Goal: Information Seeking & Learning: Learn about a topic

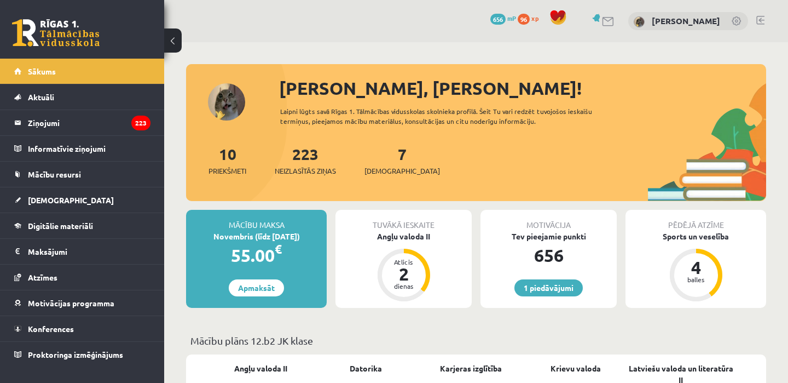
click at [555, 19] on span at bounding box center [558, 17] width 16 height 16
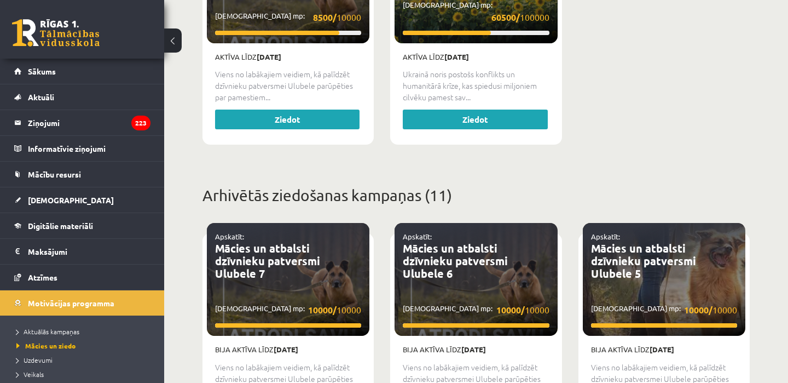
scroll to position [499, 0]
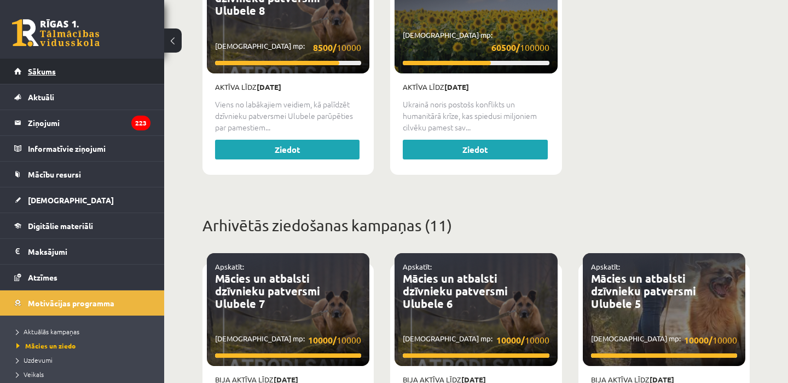
click at [88, 72] on link "Sākums" at bounding box center [82, 71] width 136 height 25
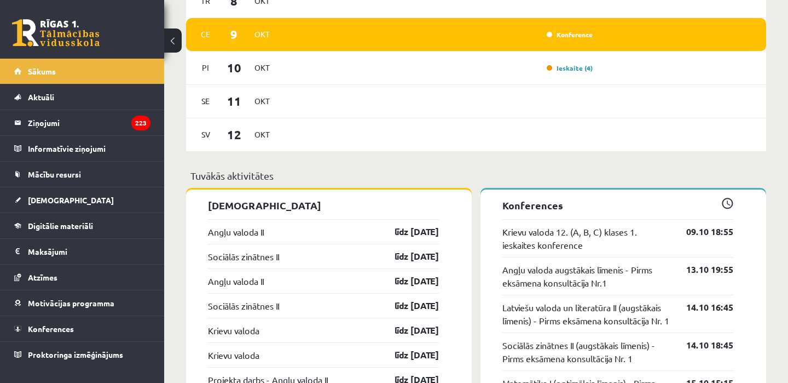
scroll to position [649, 0]
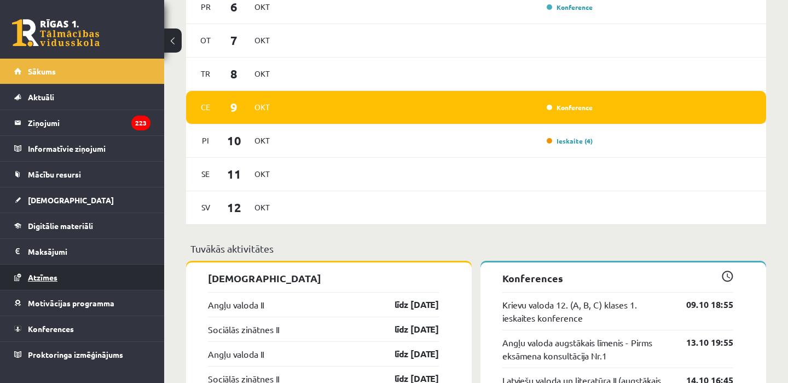
click at [61, 279] on link "Atzīmes" at bounding box center [82, 276] width 136 height 25
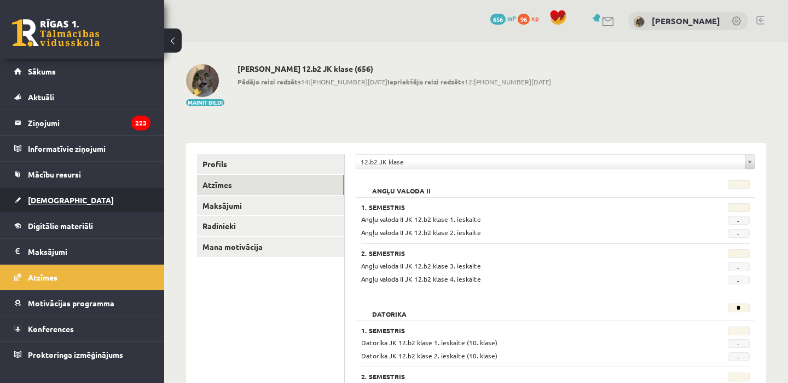
click at [51, 203] on span "[DEMOGRAPHIC_DATA]" at bounding box center [71, 200] width 86 height 10
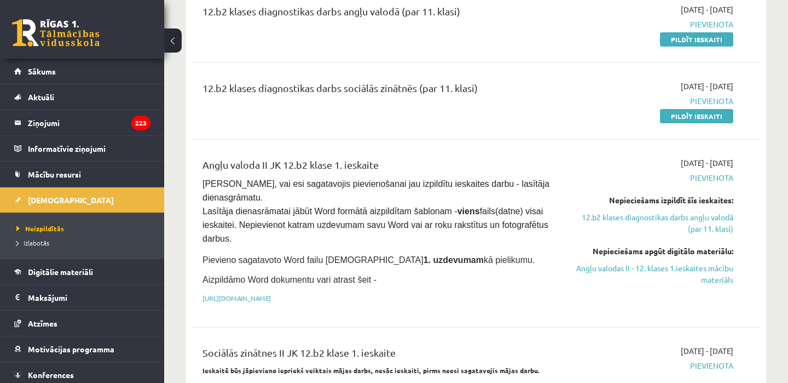
scroll to position [164, 0]
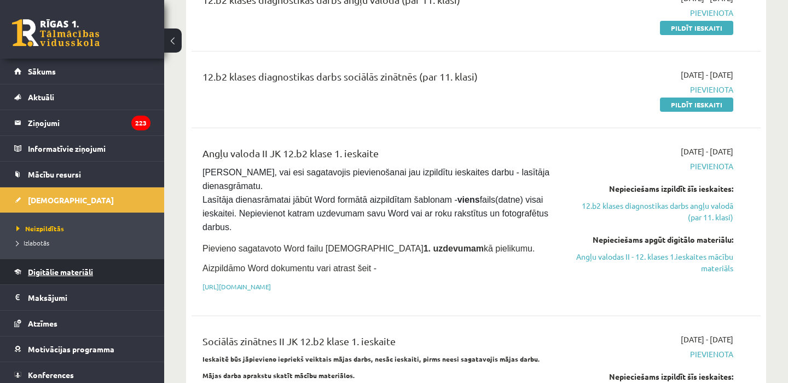
click at [76, 268] on span "Digitālie materiāli" at bounding box center [60, 272] width 65 height 10
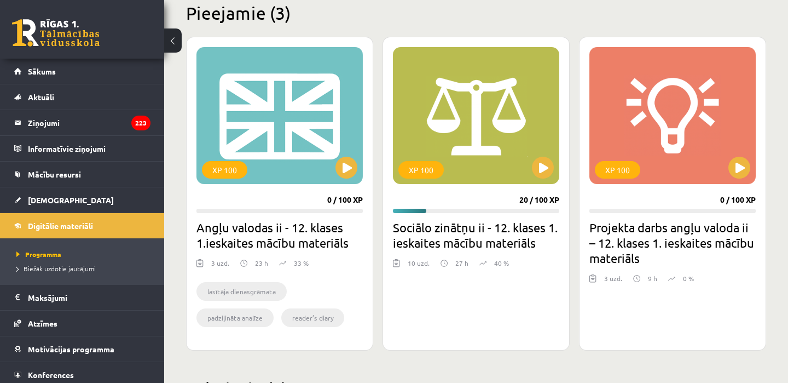
scroll to position [358, 0]
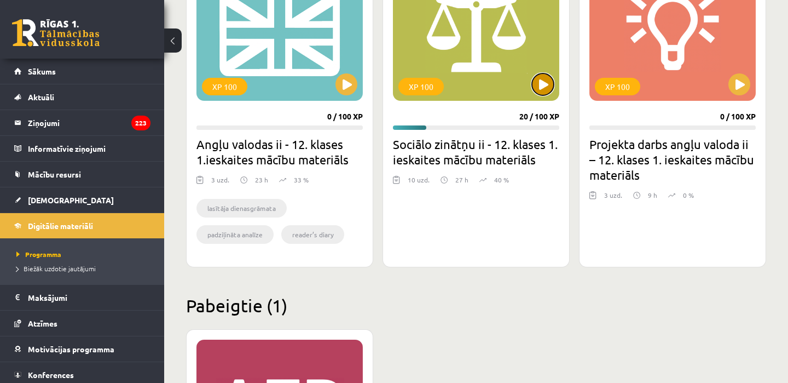
click at [537, 85] on button at bounding box center [543, 84] width 22 height 22
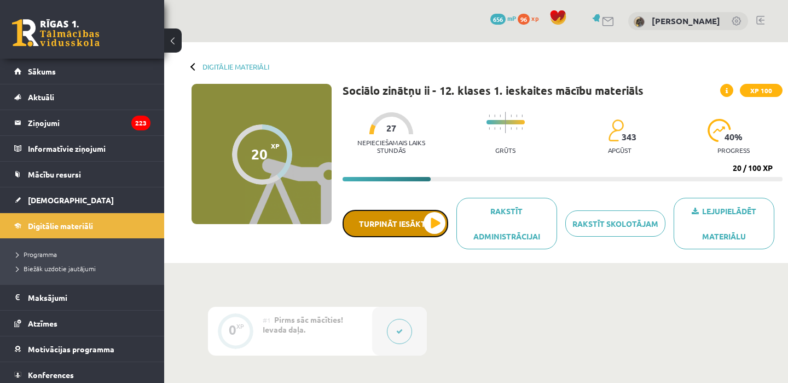
click at [398, 223] on button "Turpināt iesākto" at bounding box center [396, 223] width 106 height 27
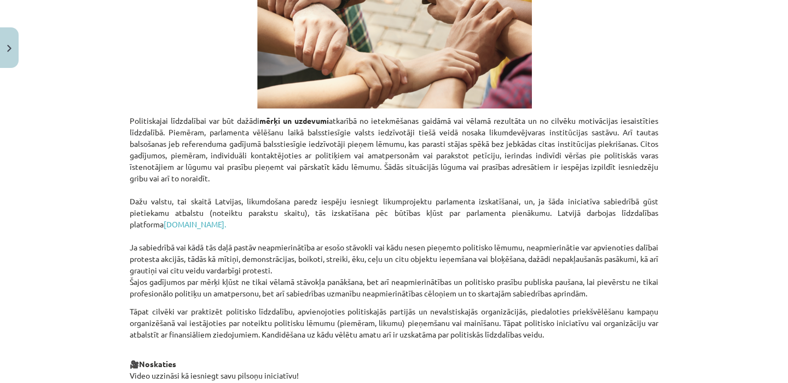
scroll to position [1068, 0]
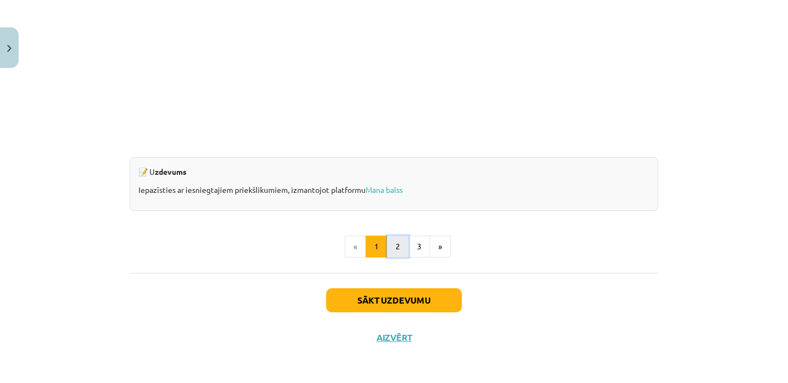
click at [398, 249] on button "2" at bounding box center [398, 246] width 22 height 22
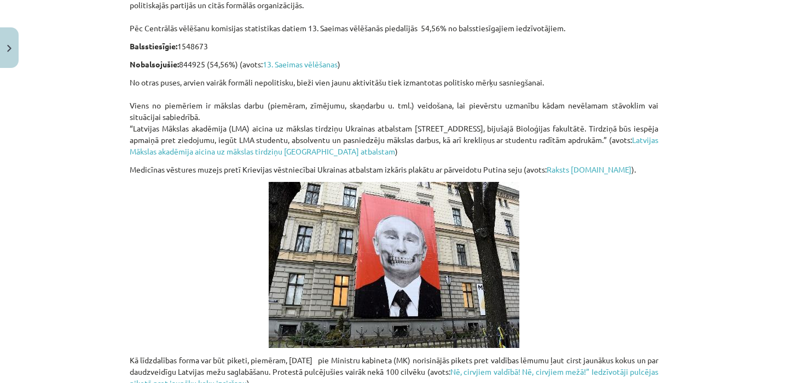
scroll to position [870, 0]
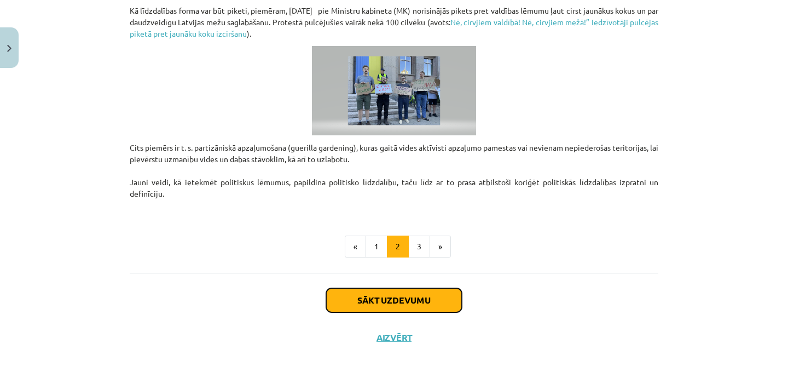
click at [386, 295] on button "Sākt uzdevumu" at bounding box center [394, 300] width 136 height 24
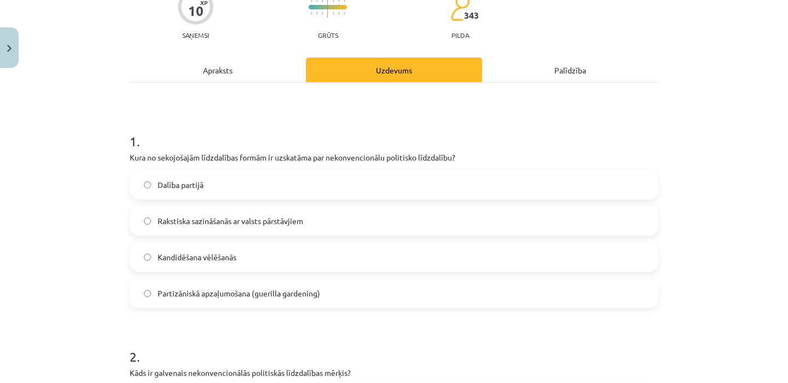
scroll to position [113, 0]
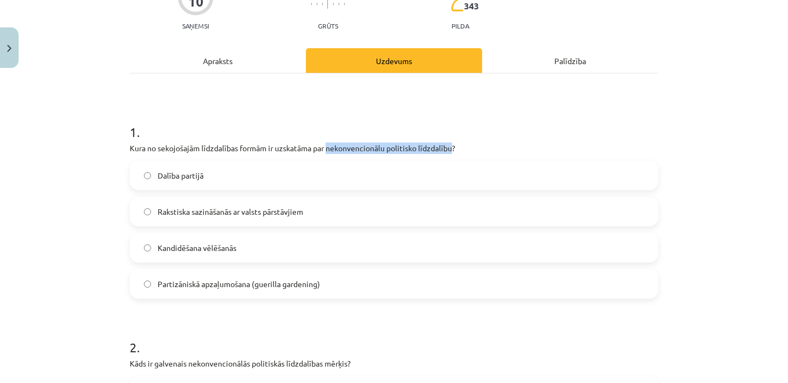
drag, startPoint x: 329, startPoint y: 150, endPoint x: 455, endPoint y: 143, distance: 126.1
click at [455, 143] on p "Kura no sekojošajām līdzdalības formām ir uzskatāma par nekonvencionālu politis…" at bounding box center [394, 147] width 529 height 11
copy p "nekonvencionālu politisko līdzdalību"
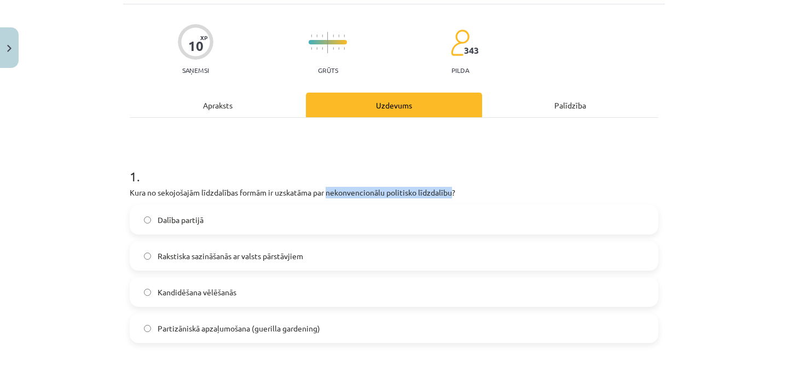
scroll to position [70, 0]
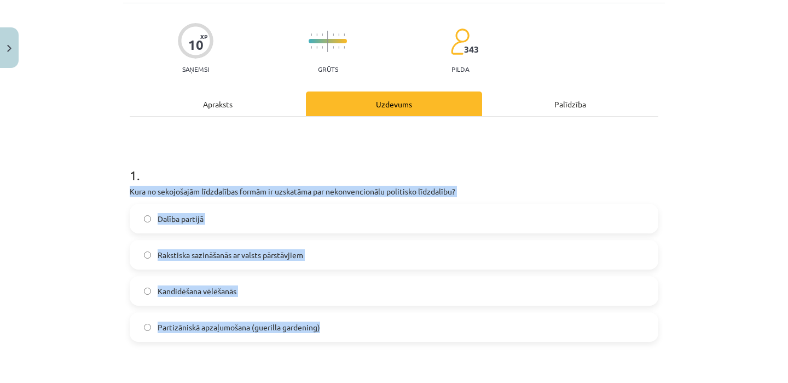
drag, startPoint x: 130, startPoint y: 191, endPoint x: 339, endPoint y: 334, distance: 253.5
click at [339, 334] on div "1 . Kura no sekojošajām līdzdalības formām ir uzskatāma par nekonvencionālu pol…" at bounding box center [394, 244] width 529 height 193
copy div "Kura no sekojošajām līdzdalības formām ir uzskatāma par nekonvencionālu politis…"
click at [85, 285] on div "Mācību tēma: Sociālo zinātņu ii - 12. klases 1. ieskaites mācību materiāls #5 3…" at bounding box center [394, 191] width 788 height 383
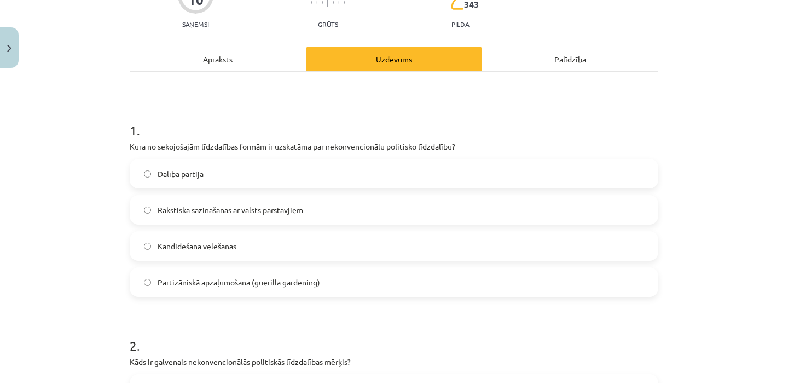
scroll to position [118, 0]
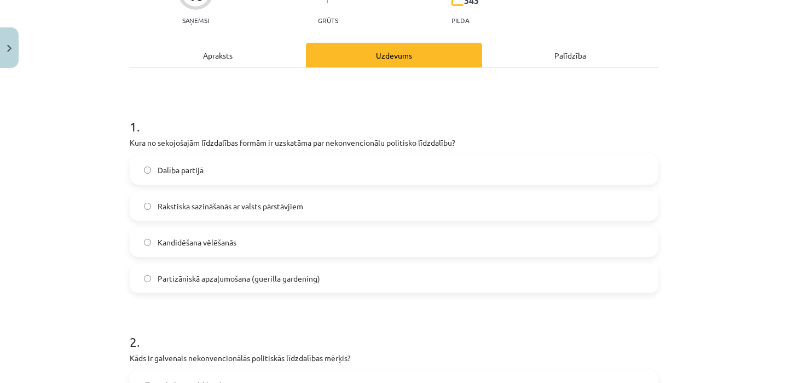
click at [143, 276] on label "Partizāniskā apzaļumošana (guerilla gardening)" at bounding box center [394, 277] width 526 height 27
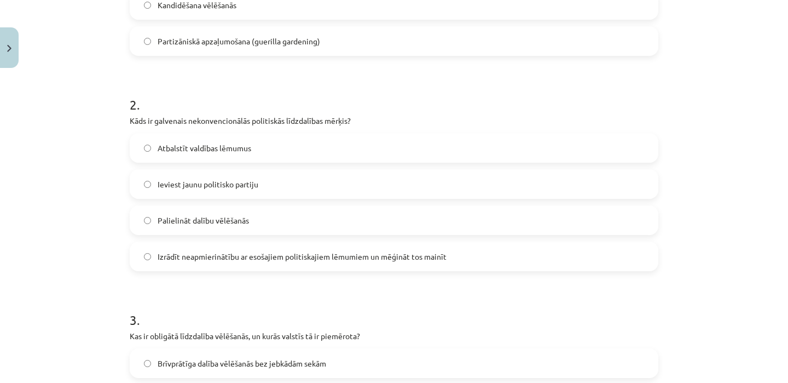
scroll to position [357, 0]
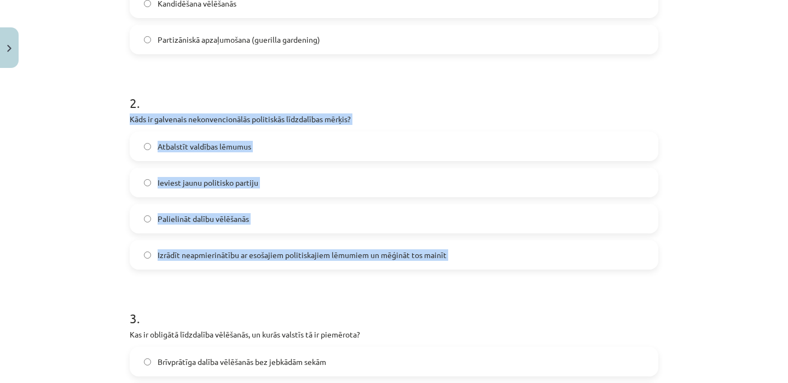
drag, startPoint x: 131, startPoint y: 116, endPoint x: 408, endPoint y: 280, distance: 321.9
click at [408, 280] on form "1 . Kura no sekojošajām līdzdalības formām ir uzskatāma par nekonvencionālu pol…" at bounding box center [394, 387] width 529 height 1053
copy div "Kāds ir galvenais nekonvencionālās politiskās līdzdalības mērķis? Atbalstīt val…"
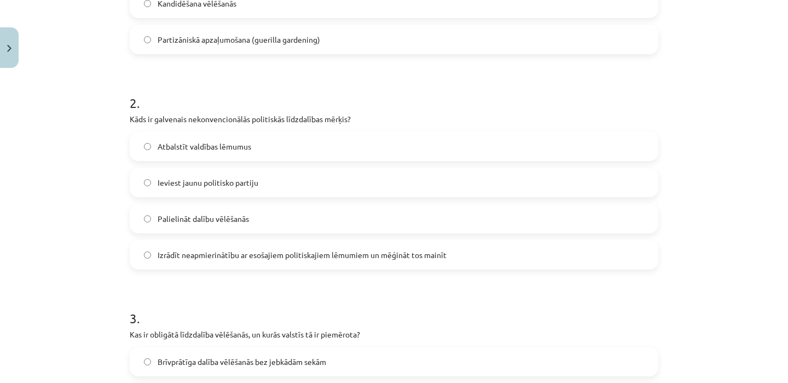
click at [51, 231] on div "Mācību tēma: Sociālo zinātņu ii - 12. klases 1. ieskaites mācību materiāls #5 3…" at bounding box center [394, 191] width 788 height 383
click at [157, 250] on label "Izrādīt neapmierinātību ar esošajiem politiskajiem lēmumiem un mēģināt tos main…" at bounding box center [394, 254] width 526 height 27
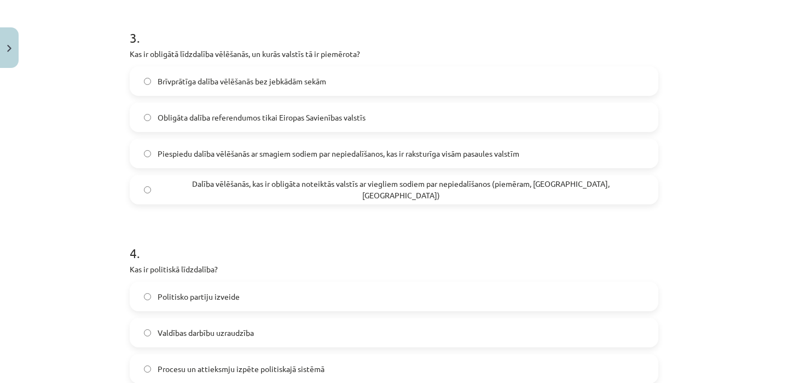
scroll to position [644, 0]
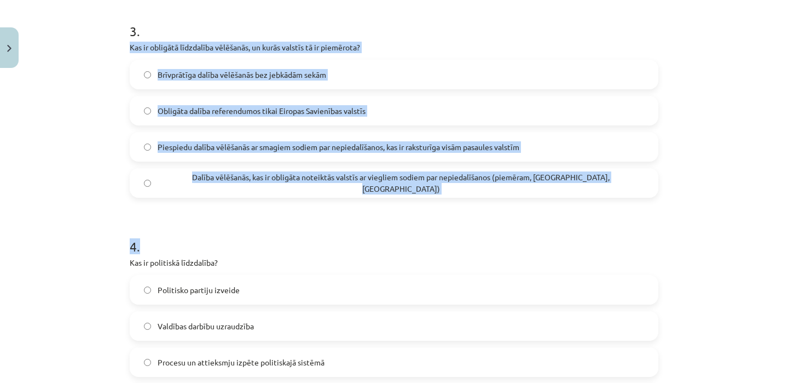
drag, startPoint x: 130, startPoint y: 47, endPoint x: 297, endPoint y: 247, distance: 260.4
click at [297, 247] on form "1 . Kura no sekojošajām līdzdalības formām ir uzskatāma par nekonvencionālu pol…" at bounding box center [394, 100] width 529 height 1053
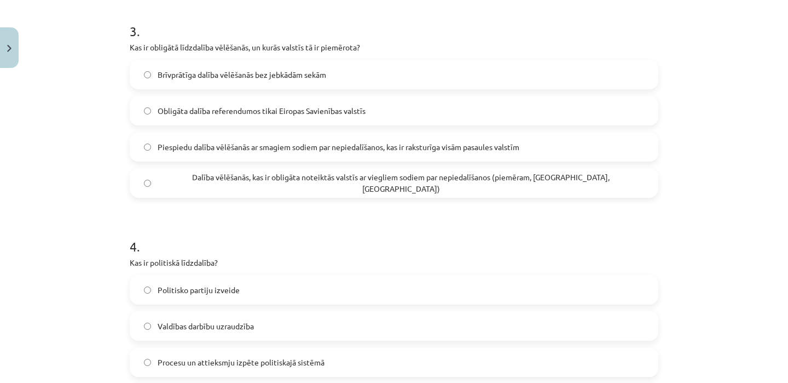
click at [198, 210] on form "1 . Kura no sekojošajām līdzdalības formām ir uzskatāma par nekonvencionālu pol…" at bounding box center [394, 100] width 529 height 1053
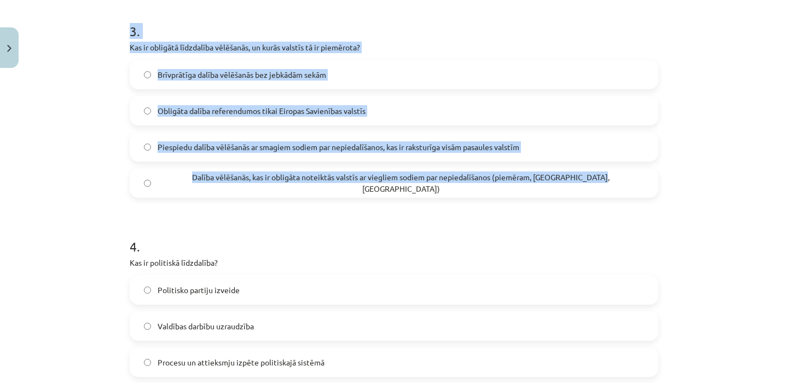
drag, startPoint x: 131, startPoint y: 32, endPoint x: 259, endPoint y: 192, distance: 204.8
click at [259, 192] on div "3 . Kas ir obligātā līdzdalība vēlēšanās, un kurās valstīs tā ir piemērota? Brī…" at bounding box center [394, 100] width 529 height 193
copy div "3 . Kas ir obligātā līdzdalība vēlēšanās, un kurās valstīs tā ir piemērota? Brī…"
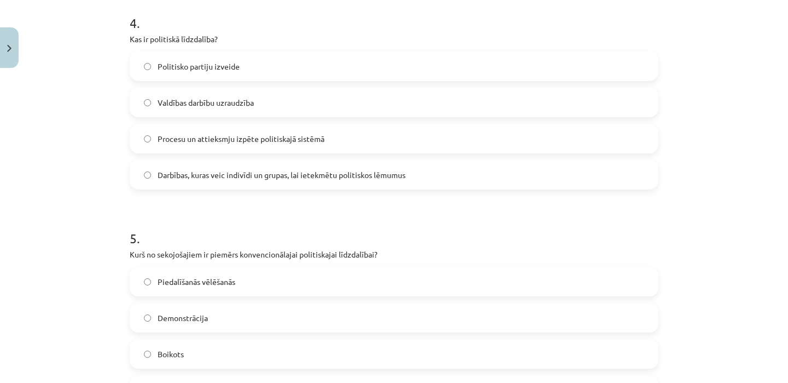
scroll to position [869, 0]
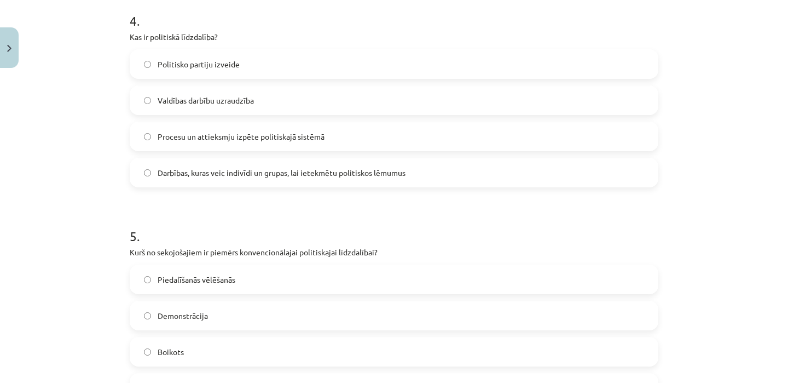
click at [148, 38] on p "Kas ir politiskā līdzdalība?" at bounding box center [394, 36] width 529 height 11
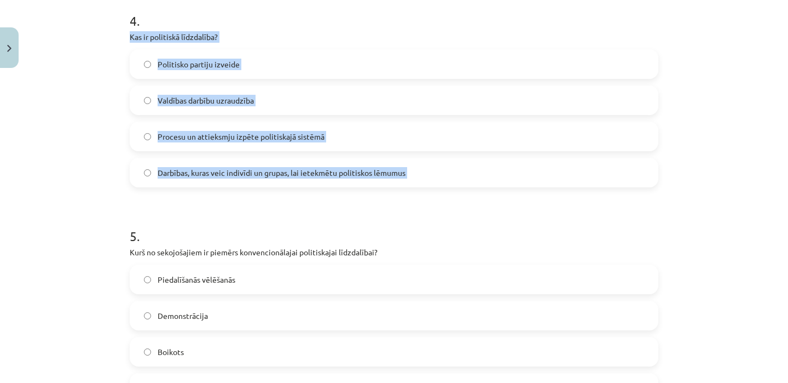
drag, startPoint x: 128, startPoint y: 35, endPoint x: 215, endPoint y: 185, distance: 173.4
copy div "Kas ir politiskā līdzdalība? Politisko partiju izveide Valdības darbību uzraudz…"
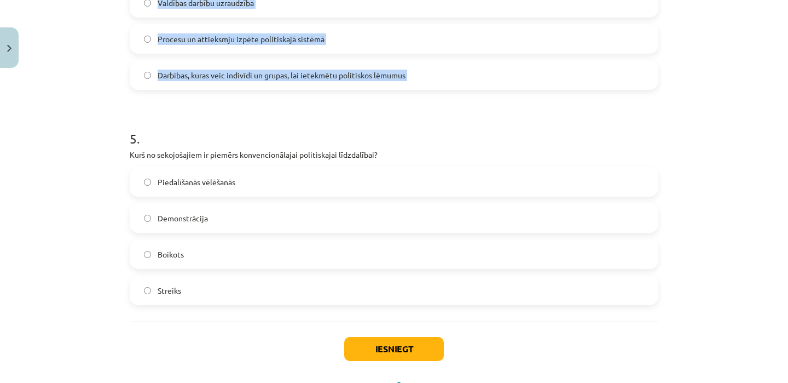
scroll to position [1016, 0]
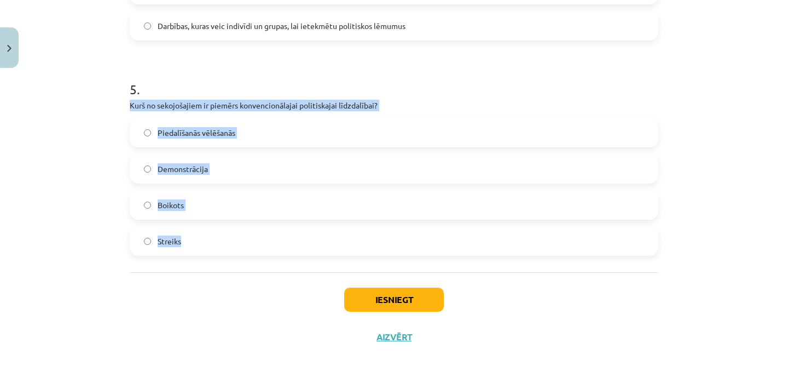
drag, startPoint x: 130, startPoint y: 105, endPoint x: 179, endPoint y: 236, distance: 139.8
click at [179, 236] on div "5 . Kurš no sekojošajiem ir piemērs konvencionālajai politiskajai līdzdalībai? …" at bounding box center [394, 158] width 529 height 193
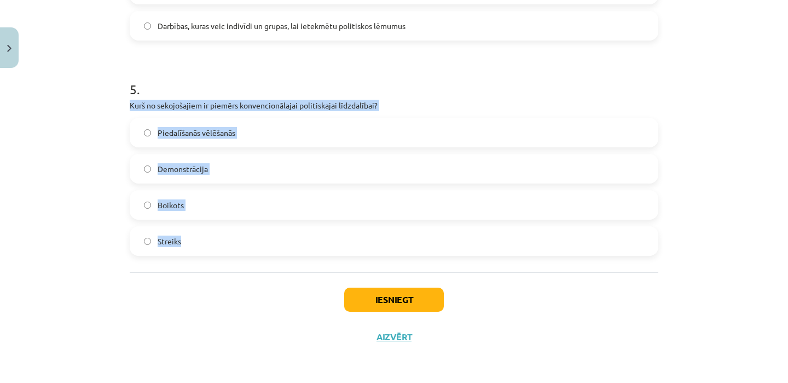
drag, startPoint x: 128, startPoint y: 105, endPoint x: 182, endPoint y: 244, distance: 149.2
copy div "Kurš no sekojošajiem ir piemērs konvencionālajai politiskajai līdzdalībai? Pied…"
click at [146, 128] on label "Piedalīšanās vēlēšanās" at bounding box center [394, 132] width 526 height 27
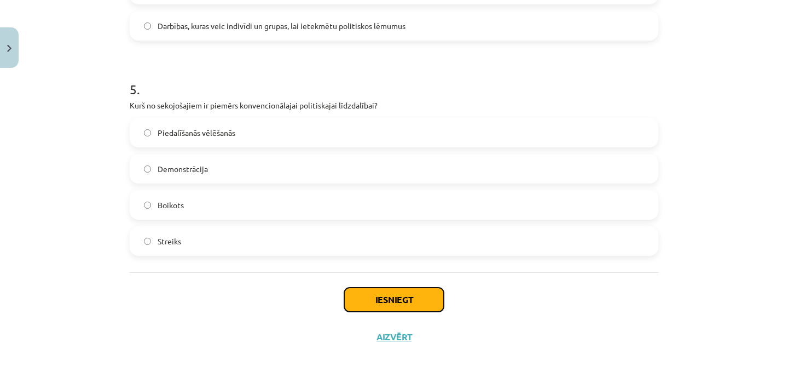
click at [395, 300] on button "Iesniegt" at bounding box center [394, 299] width 100 height 24
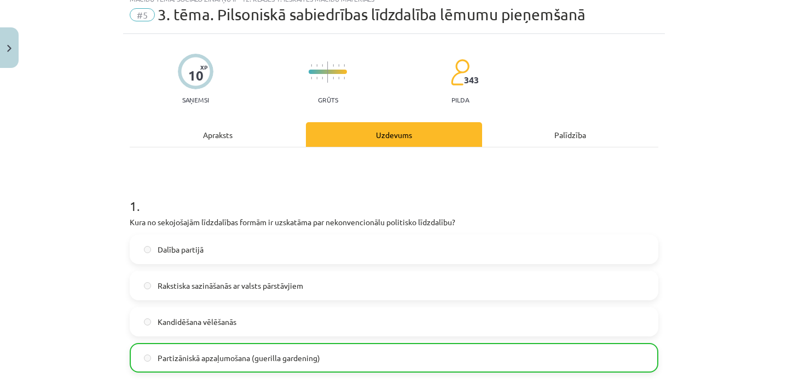
scroll to position [0, 0]
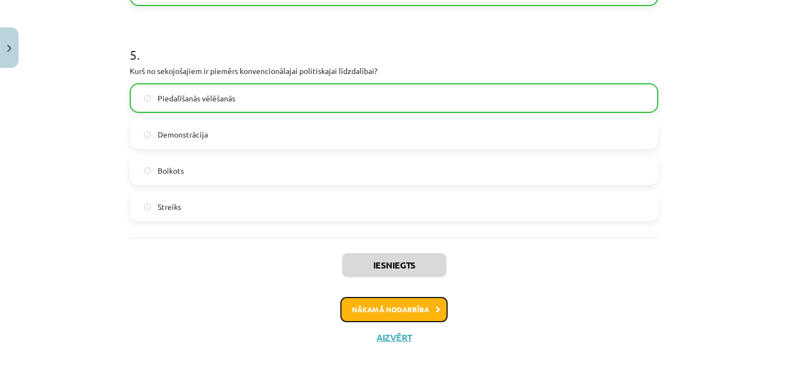
click at [374, 317] on button "Nākamā nodarbība" at bounding box center [393, 309] width 107 height 25
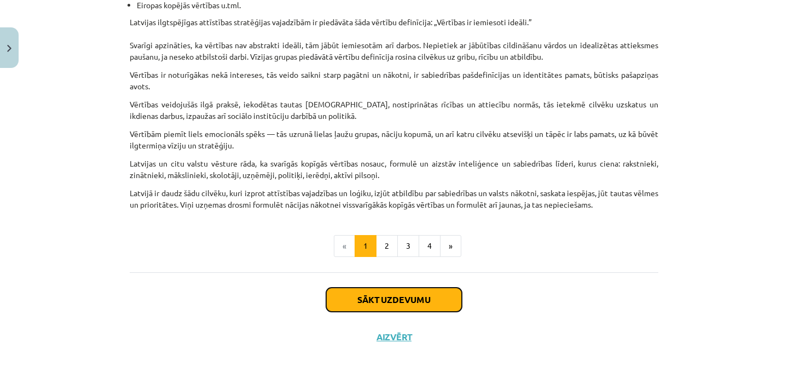
click at [379, 305] on button "Sākt uzdevumu" at bounding box center [394, 299] width 136 height 24
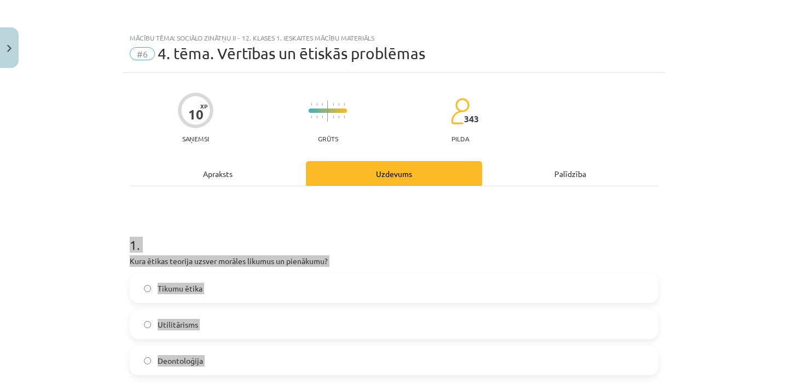
drag, startPoint x: 130, startPoint y: 242, endPoint x: 176, endPoint y: 382, distance: 146.9
click at [176, 382] on div "1 . Kura ētikas teorija uzsver morāles likumus un pienākumu? Tikumu ētika Utili…" at bounding box center [394, 314] width 529 height 193
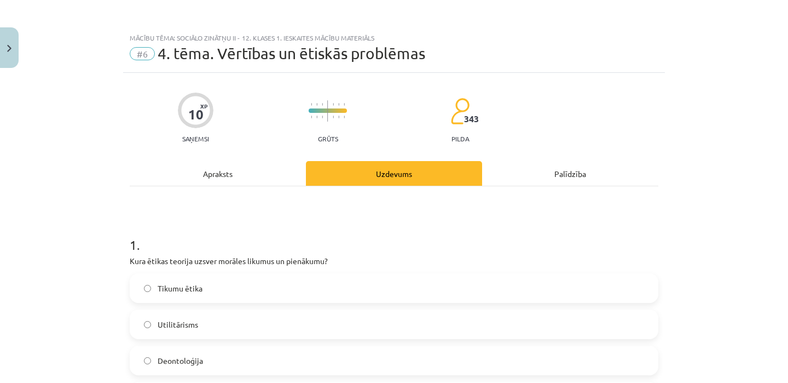
click at [56, 275] on div "Mācību tēma: Sociālo zinātņu ii - 12. klases 1. ieskaites mācību materiāls #6 4…" at bounding box center [394, 191] width 788 height 383
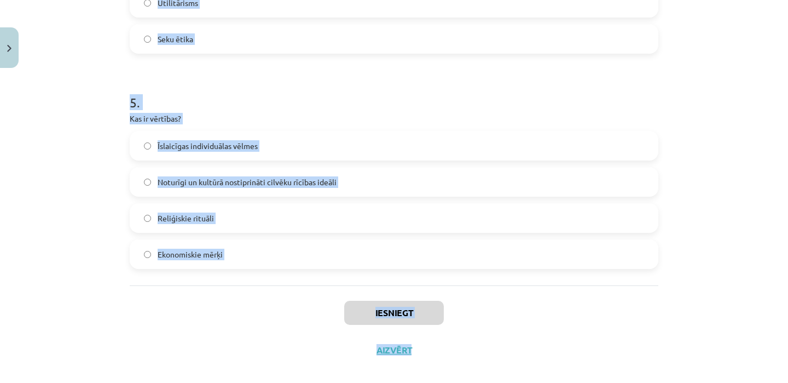
drag, startPoint x: 131, startPoint y: 241, endPoint x: 188, endPoint y: 378, distance: 148.2
click at [188, 378] on div "Mācību tēma: Sociālo zinātņu ii - 12. klases 1. ieskaites mācību materiāls #6 4…" at bounding box center [394, 191] width 788 height 383
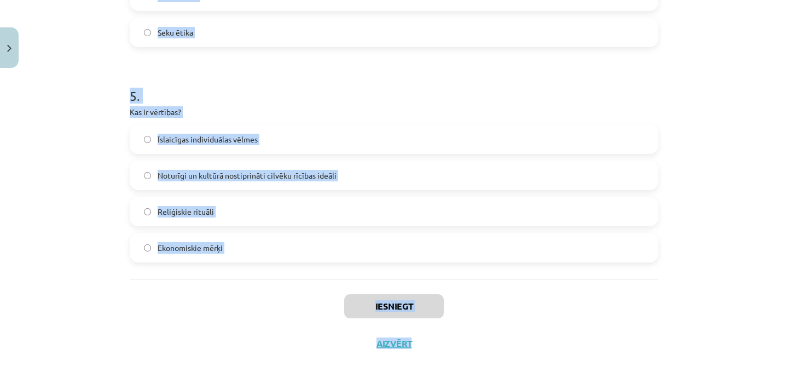
copy div "1 . Kura ētikas teorija uzsver morāles likumus un pienākumu? Tikumu ētika Utili…"
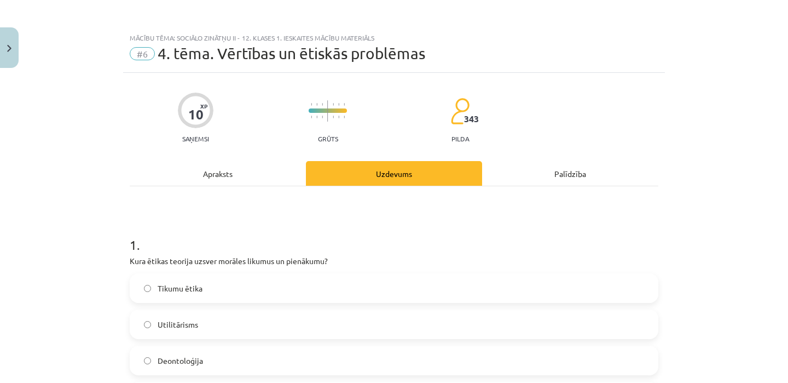
click at [22, 207] on div "Mācību tēma: Sociālo zinātņu ii - 12. klases 1. ieskaites mācību materiāls #6 4…" at bounding box center [394, 191] width 788 height 383
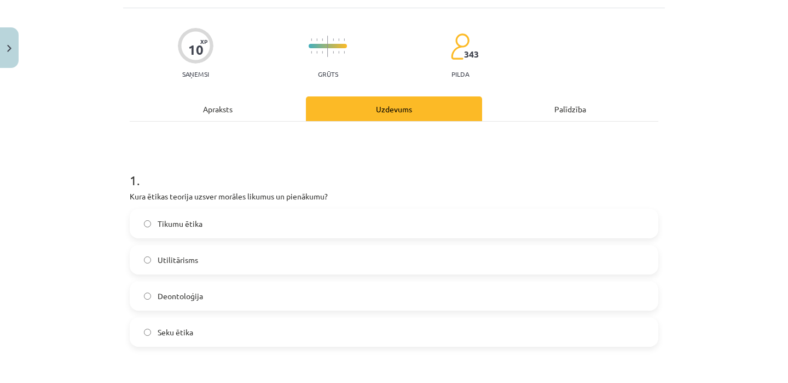
scroll to position [67, 0]
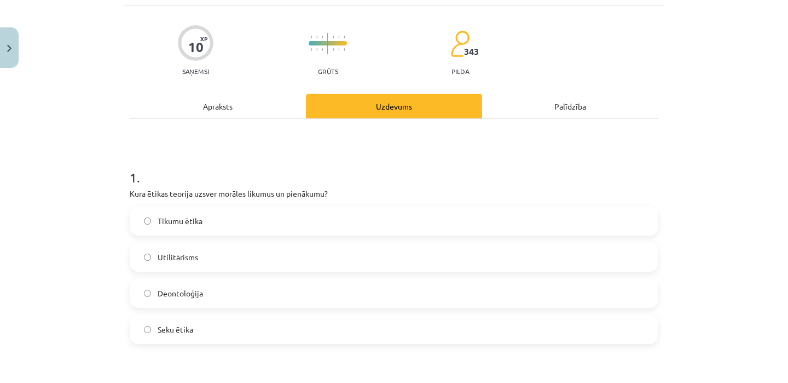
click at [221, 295] on label "Deontoloģija" at bounding box center [394, 292] width 526 height 27
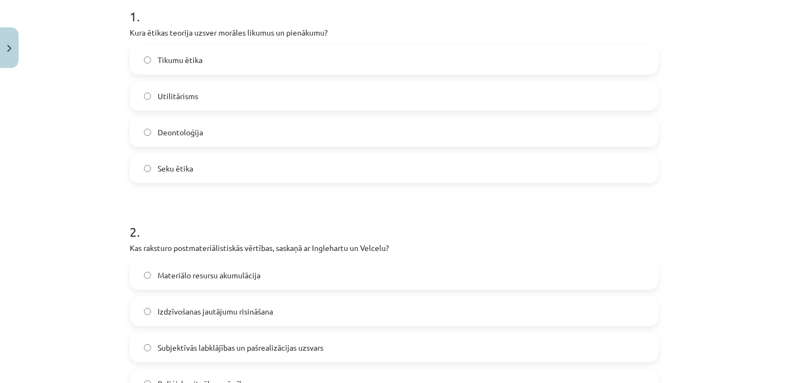
scroll to position [315, 0]
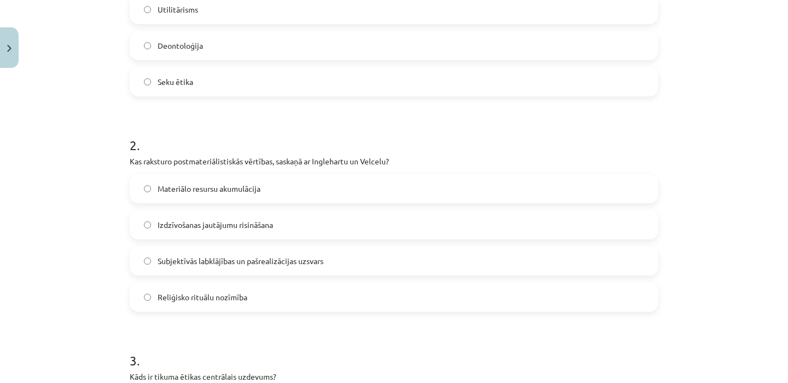
click at [173, 264] on span "Subjektīvās labklājības un pašrealizācijas uzsvars" at bounding box center [241, 260] width 166 height 11
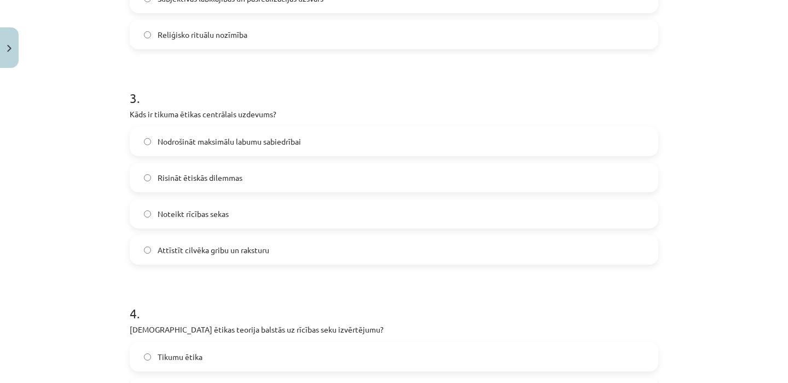
scroll to position [576, 0]
click at [182, 247] on span "Attīstīt cilvēka gribu un raksturu" at bounding box center [214, 250] width 112 height 11
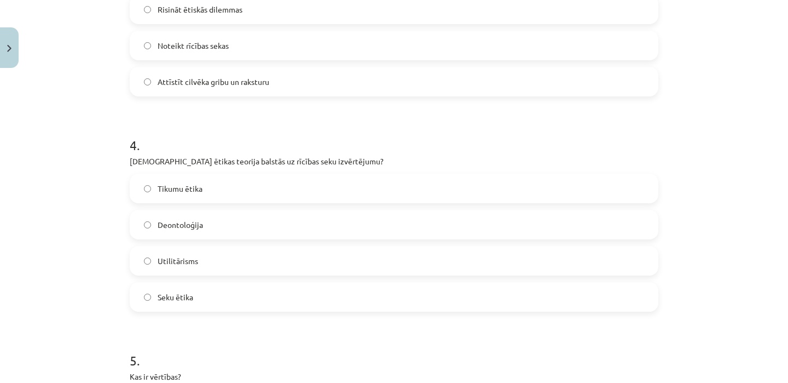
click at [210, 258] on label "Utilitārisms" at bounding box center [394, 260] width 526 height 27
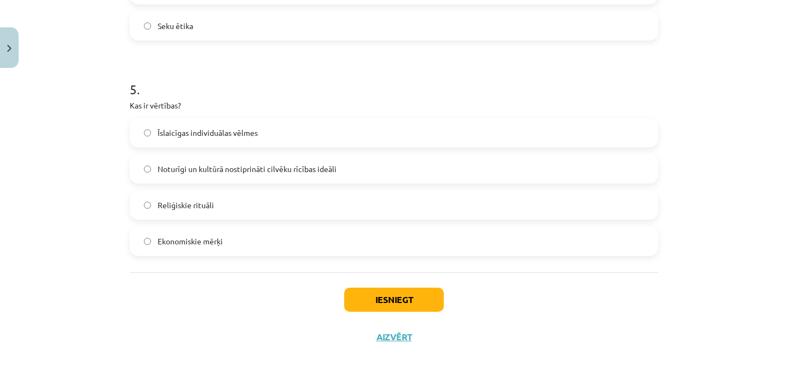
scroll to position [1014, 0]
click at [250, 171] on span "Noturīgi un kultūrā nostiprināti cilvēku rīcības ideāli" at bounding box center [247, 170] width 179 height 11
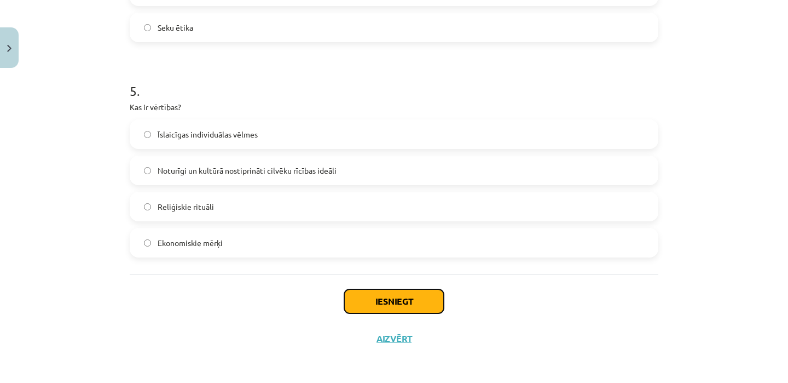
click at [370, 303] on button "Iesniegt" at bounding box center [394, 301] width 100 height 24
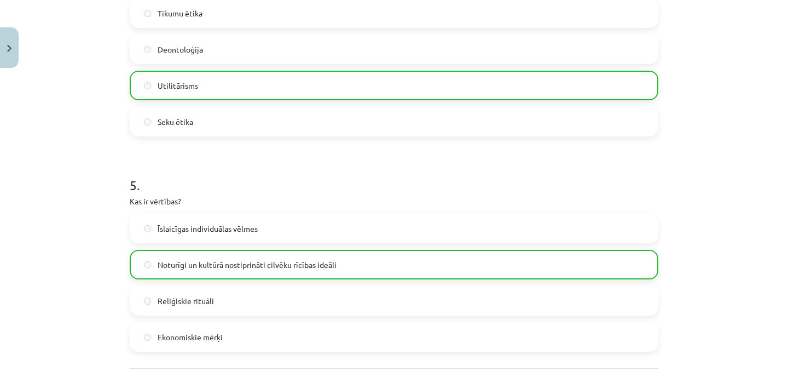
scroll to position [968, 0]
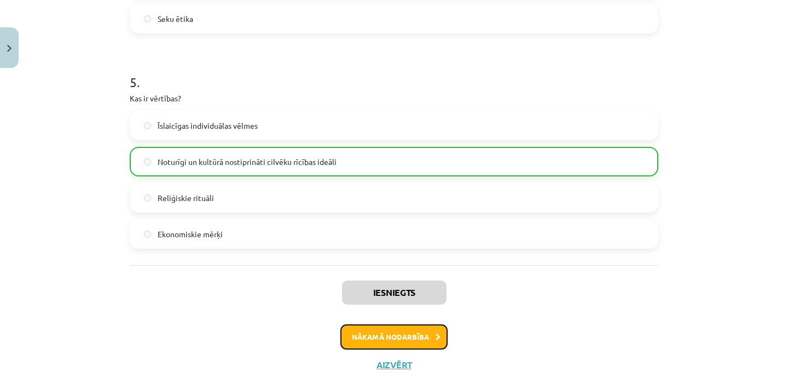
click at [395, 337] on button "Nākamā nodarbība" at bounding box center [393, 336] width 107 height 25
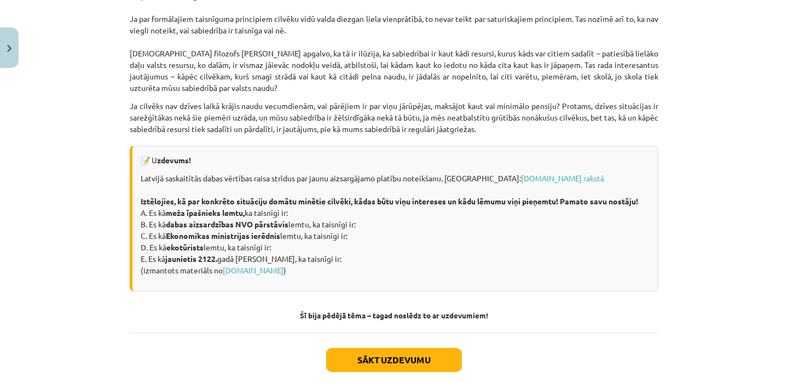
scroll to position [1455, 0]
click at [383, 369] on button "Sākt uzdevumu" at bounding box center [394, 360] width 136 height 24
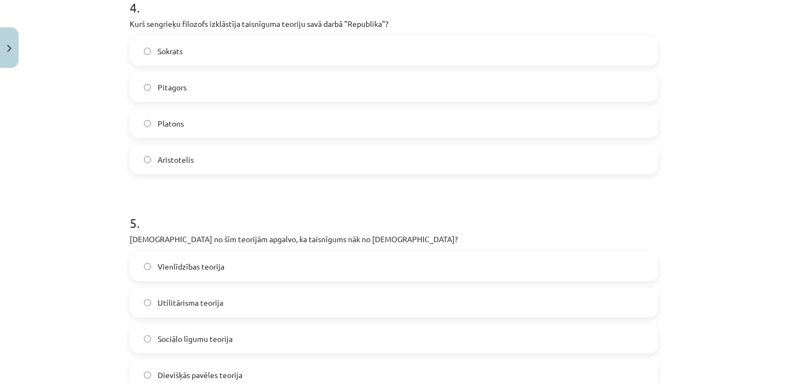
scroll to position [1016, 0]
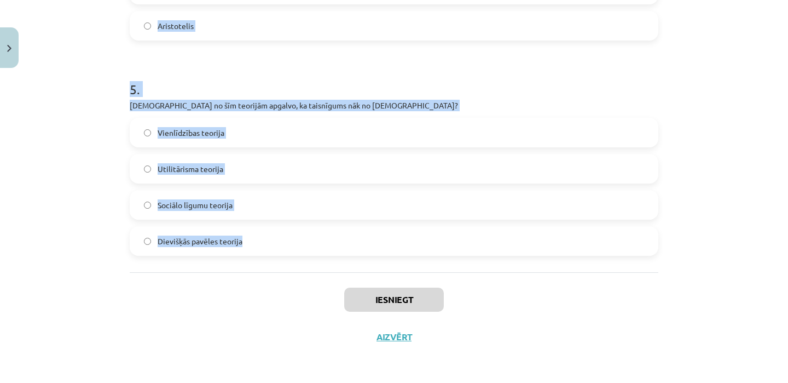
drag, startPoint x: 128, startPoint y: 216, endPoint x: 242, endPoint y: 254, distance: 120.8
click at [233, 292] on div "Iesniegt Aizvērt" at bounding box center [394, 310] width 529 height 77
drag, startPoint x: 131, startPoint y: 244, endPoint x: 254, endPoint y: 255, distance: 123.7
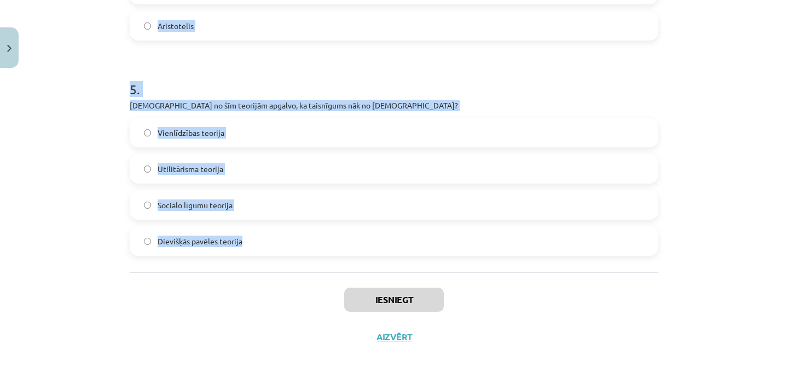
copy form "1 . Kas, pēc Džona Roulza domām, ir taisnīguma teorijas galvenie principi? Reli…"
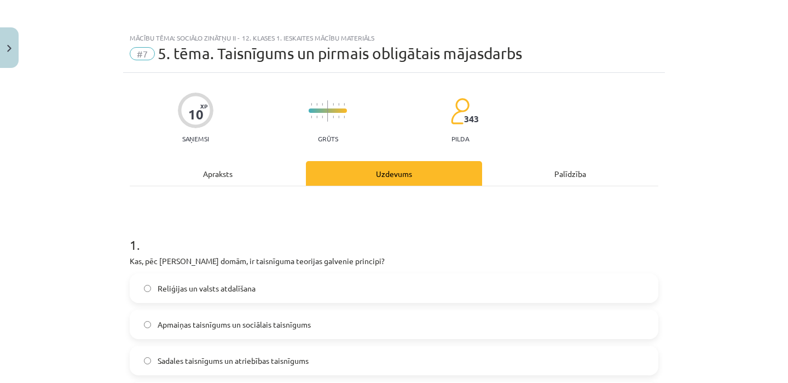
click at [198, 238] on h1 "1 ." at bounding box center [394, 235] width 529 height 34
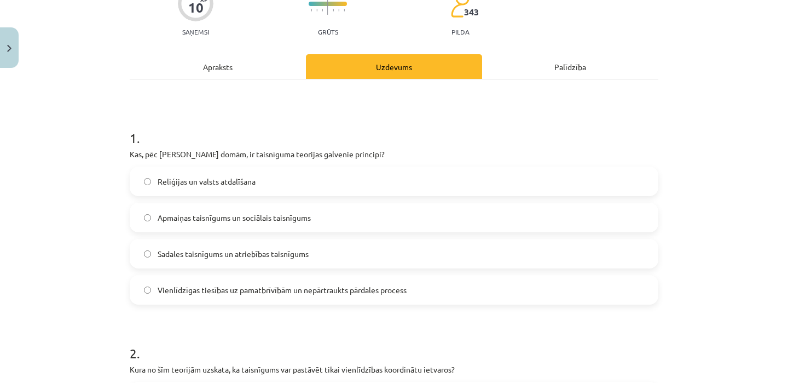
click at [195, 285] on span "Vienlīdzīgas tiesības uz pamatbrīvībām un nepārtraukts pārdales process" at bounding box center [282, 289] width 249 height 11
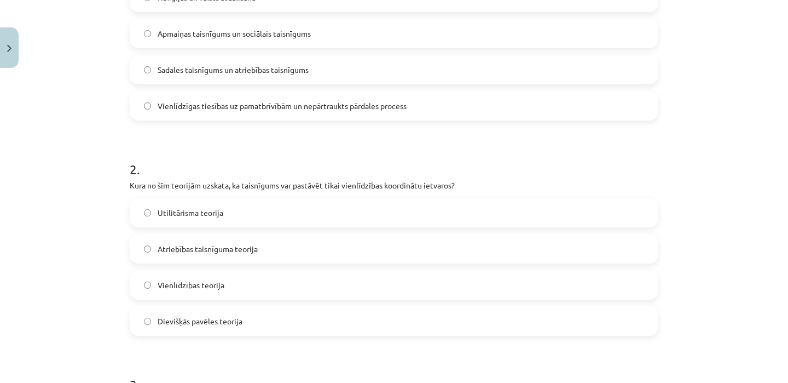
scroll to position [290, 0]
click at [177, 288] on span "Vienlīdzības teorija" at bounding box center [191, 285] width 67 height 11
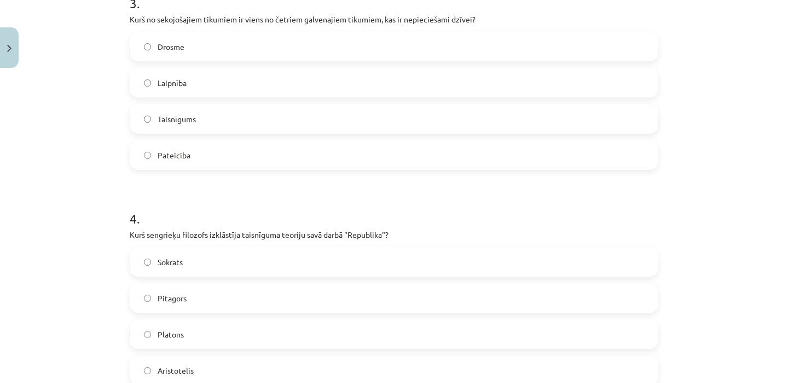
scroll to position [670, 0]
click at [176, 48] on span "Drosme" at bounding box center [171, 47] width 27 height 11
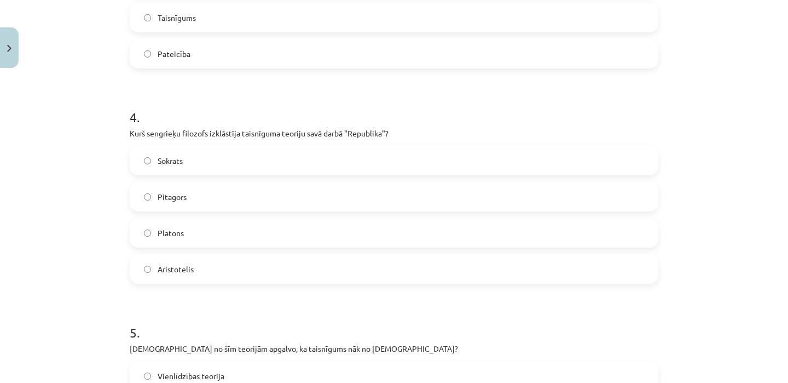
click at [164, 228] on span "Platons" at bounding box center [171, 232] width 26 height 11
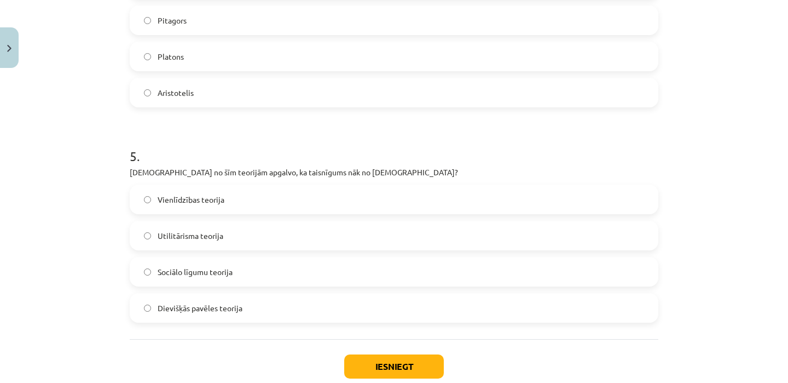
scroll to position [1016, 0]
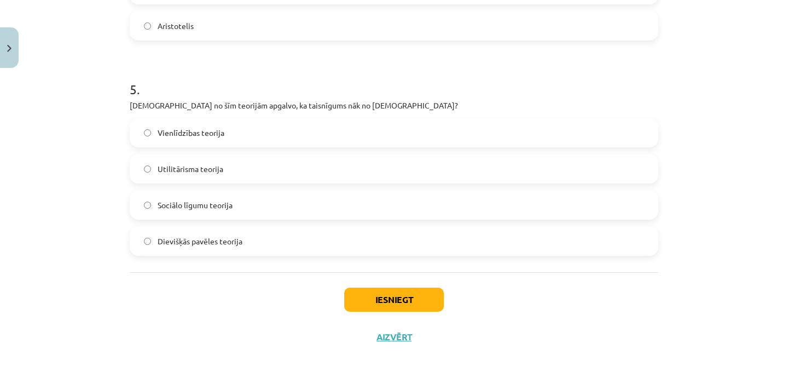
click at [199, 240] on span "Dievišķās pavēles teorija" at bounding box center [200, 240] width 85 height 11
click at [388, 297] on button "Iesniegt" at bounding box center [394, 299] width 100 height 24
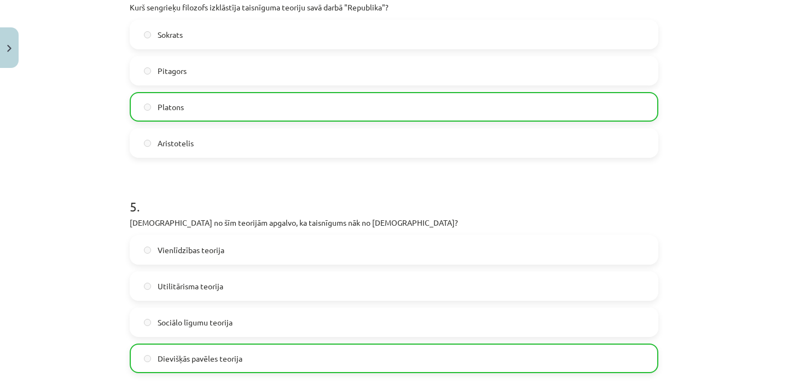
scroll to position [1050, 0]
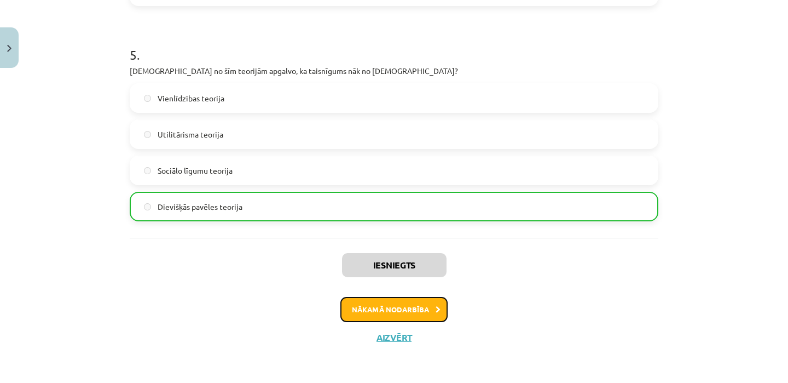
click at [406, 306] on button "Nākamā nodarbība" at bounding box center [393, 309] width 107 height 25
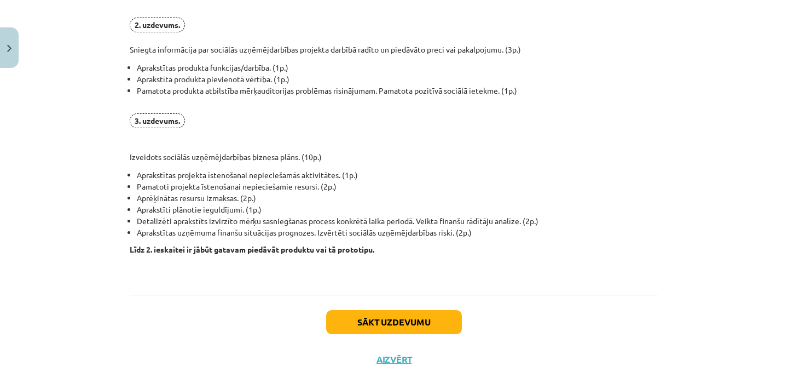
scroll to position [848, 0]
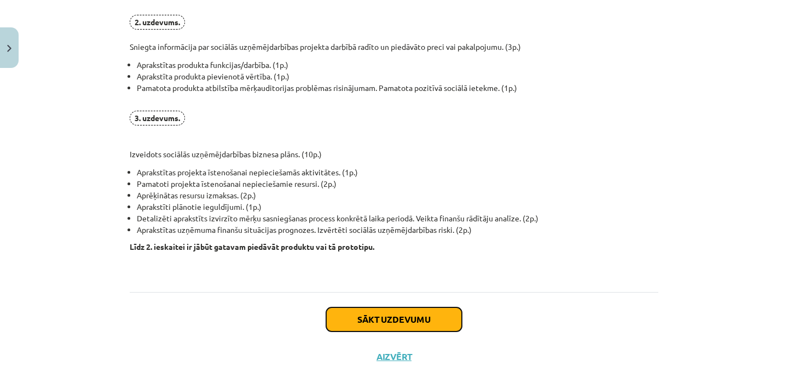
click at [401, 316] on button "Sākt uzdevumu" at bounding box center [394, 319] width 136 height 24
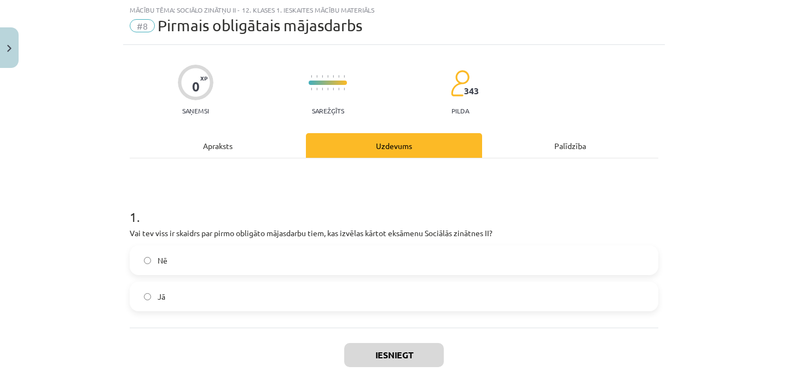
scroll to position [27, 0]
click at [242, 294] on label "Jā" at bounding box center [394, 296] width 526 height 27
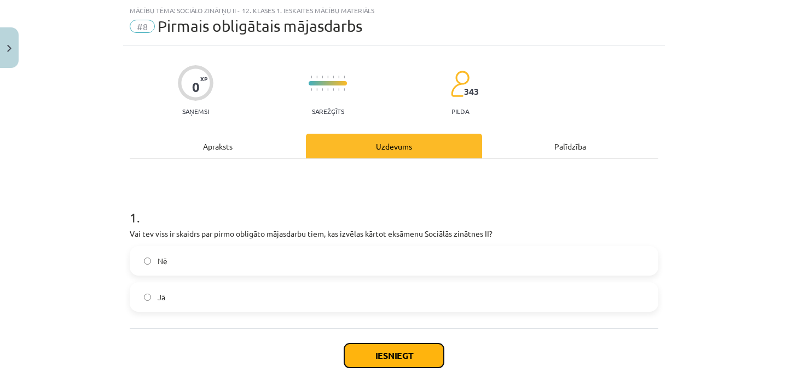
click at [415, 355] on button "Iesniegt" at bounding box center [394, 355] width 100 height 24
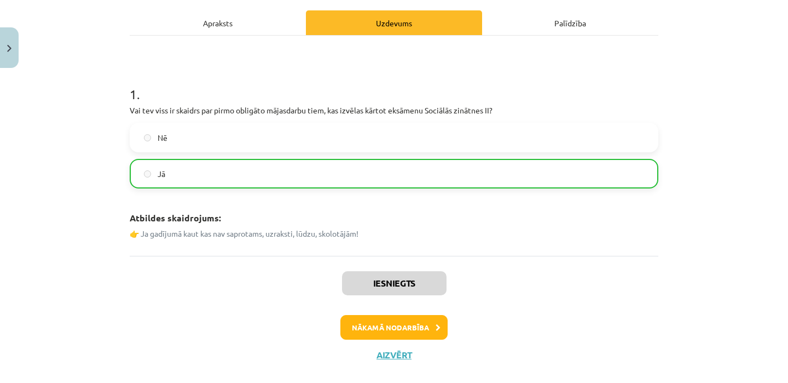
scroll to position [169, 0]
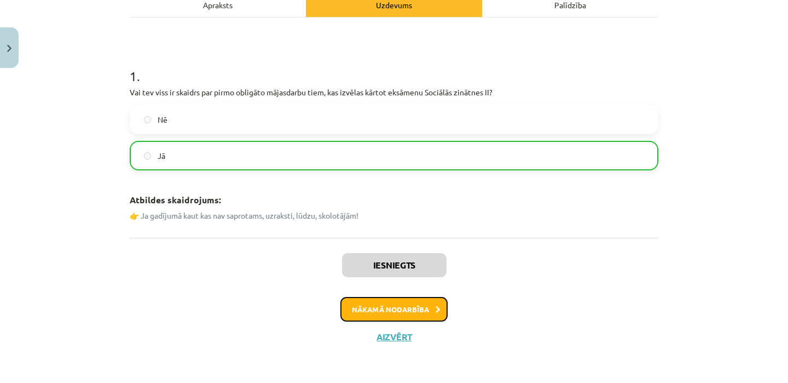
click at [389, 310] on button "Nākamā nodarbība" at bounding box center [393, 309] width 107 height 25
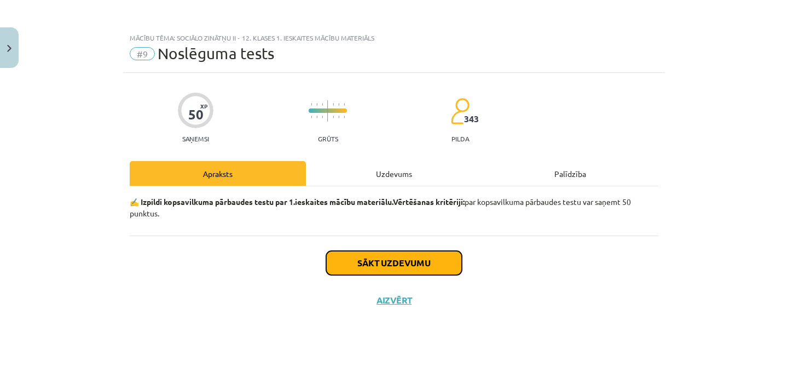
click at [371, 266] on button "Sākt uzdevumu" at bounding box center [394, 263] width 136 height 24
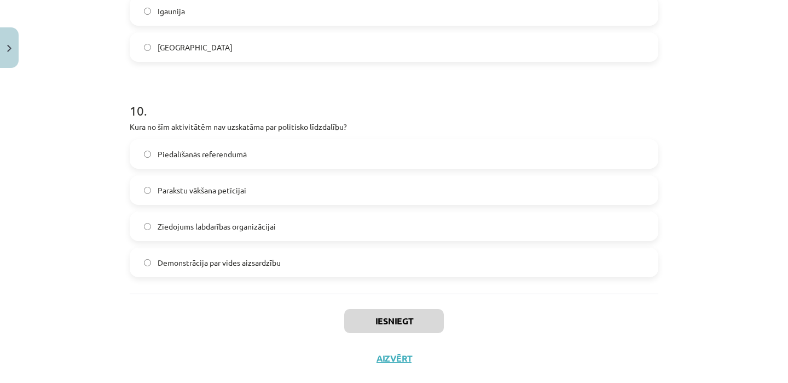
scroll to position [2091, 0]
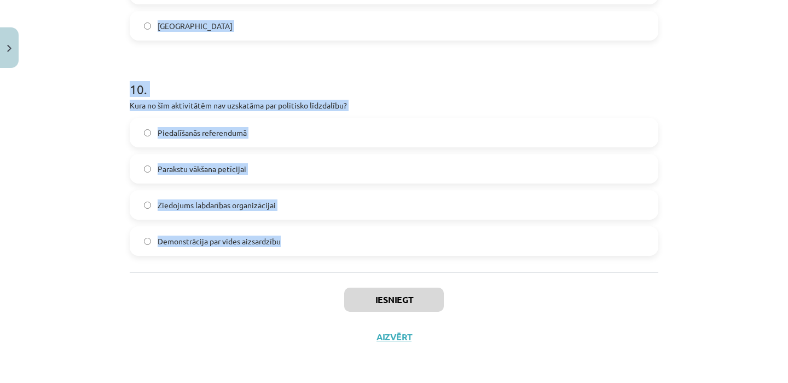
drag, startPoint x: 129, startPoint y: 153, endPoint x: 294, endPoint y: 238, distance: 186.0
copy form "1 . Kura no šīm taisnīguma formām nosaka, kā sadalīt resursus starp daudziem ci…"
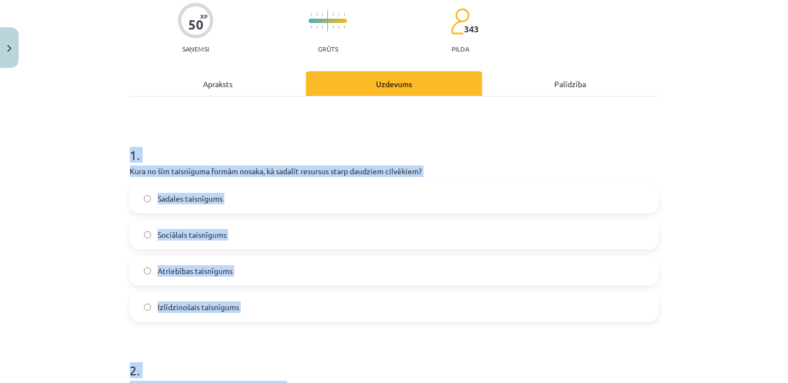
scroll to position [150, 0]
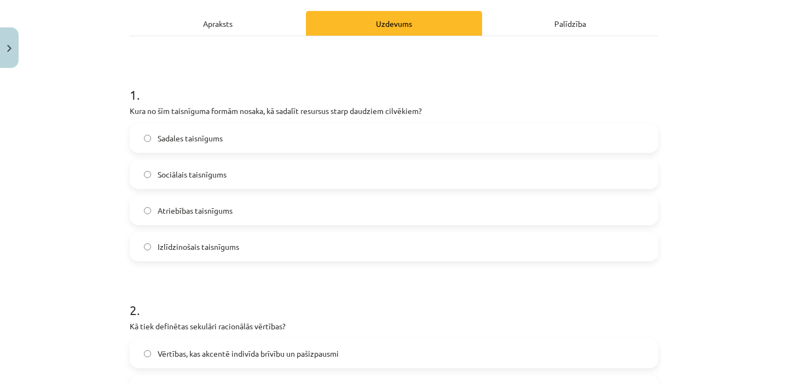
click at [109, 269] on div "Mācību tēma: Sociālo zinātņu ii - 12. klases 1. ieskaites mācību materiāls #9 N…" at bounding box center [394, 191] width 788 height 383
click at [154, 141] on label "Sadales taisnīgums" at bounding box center [394, 137] width 526 height 27
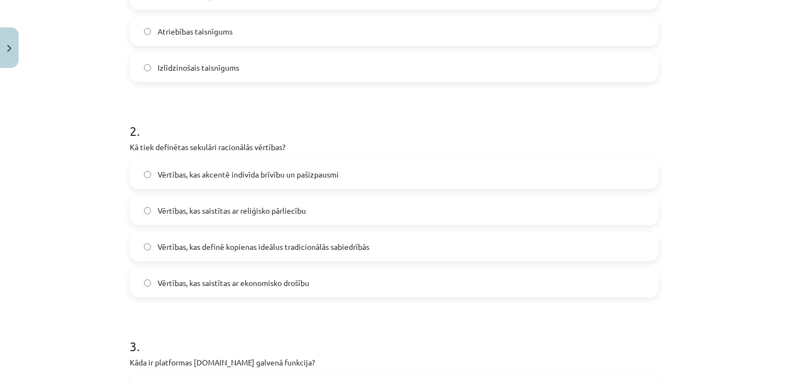
scroll to position [330, 0]
click at [239, 166] on label "Vērtības, kas akcentē indivīda brīvību un pašizpausmi" at bounding box center [394, 172] width 526 height 27
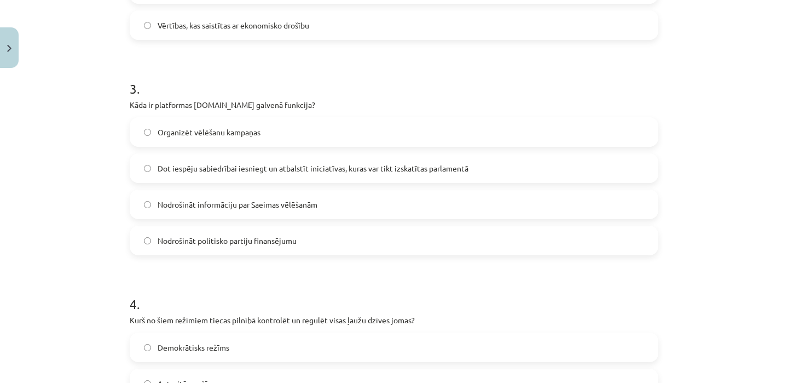
scroll to position [598, 0]
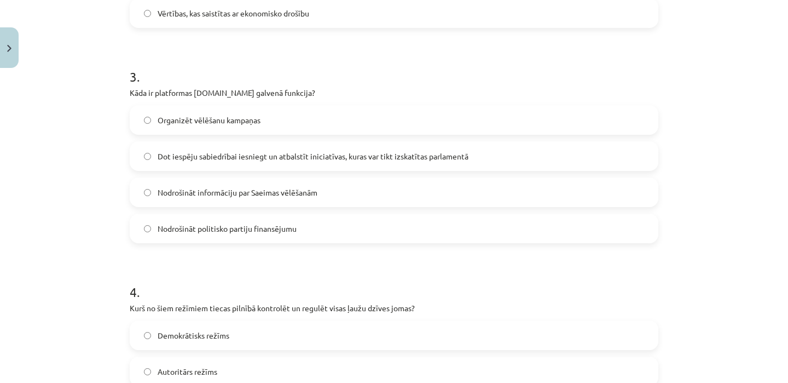
click at [265, 161] on label "Dot iespēju sabiedrībai iesniegt un atbalstīt iniciatīvas, kuras var tikt izska…" at bounding box center [394, 155] width 526 height 27
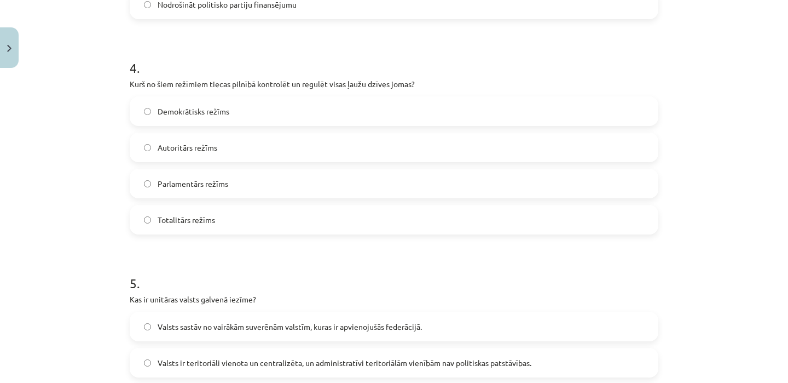
scroll to position [850, 0]
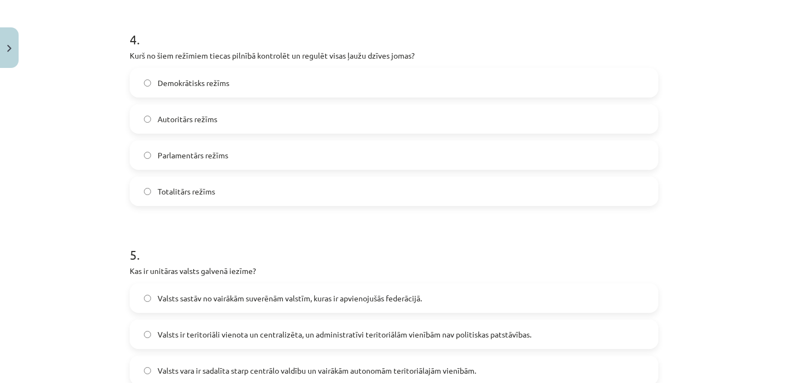
click at [211, 194] on span "Totalitārs režīms" at bounding box center [186, 191] width 57 height 11
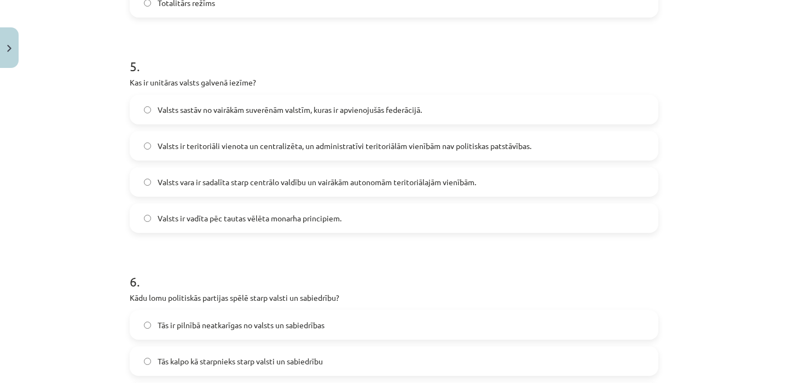
scroll to position [1032, 0]
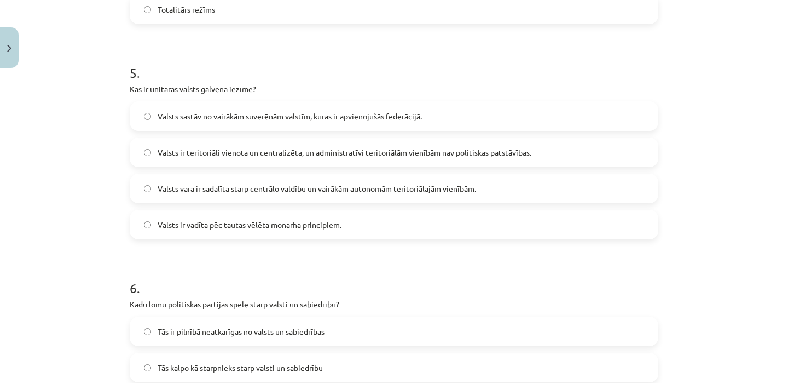
click at [225, 153] on span "Valsts ir teritoriāli vienota un centralizēta, un administratīvi teritoriālām v…" at bounding box center [345, 152] width 374 height 11
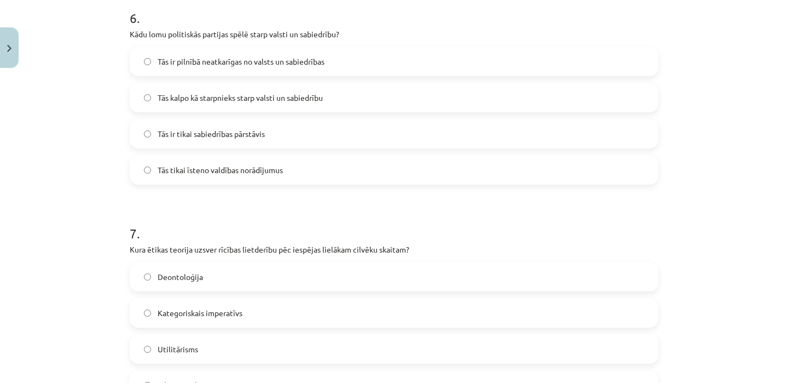
scroll to position [1298, 0]
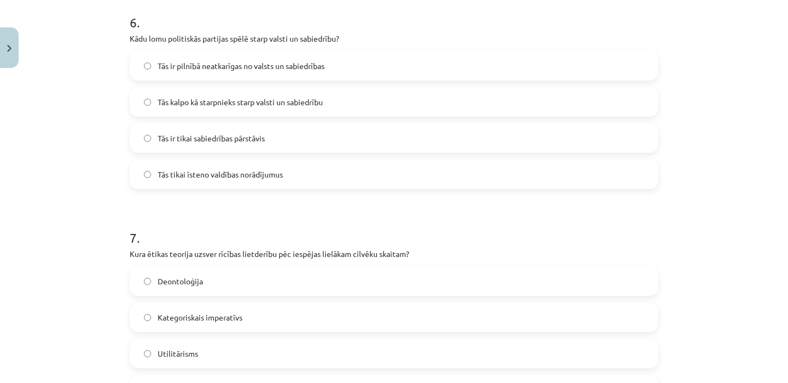
click at [221, 100] on span "Tās kalpo kā starpnieks starp valsti un sabiedrību" at bounding box center [240, 101] width 165 height 11
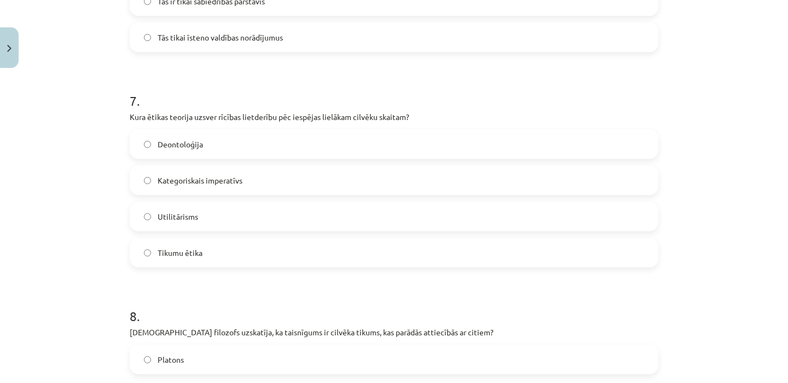
scroll to position [1520, 0]
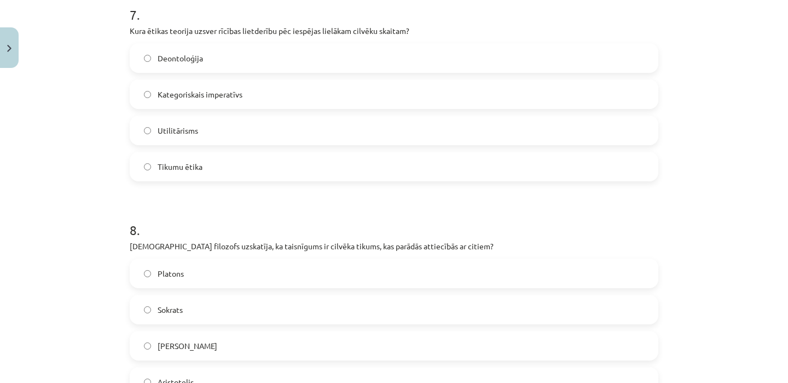
click at [194, 134] on span "Utilitārisms" at bounding box center [178, 130] width 40 height 11
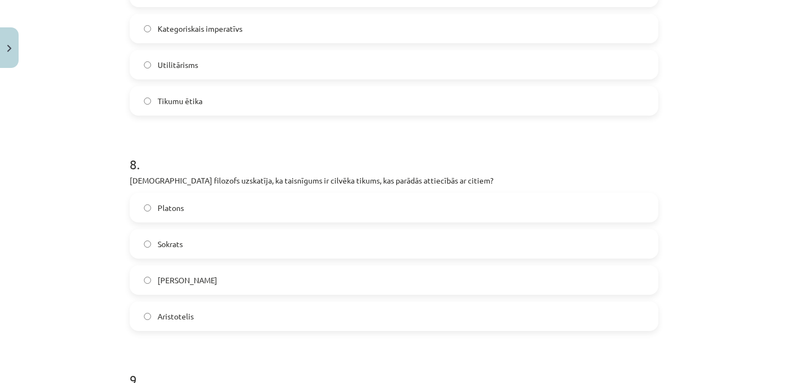
scroll to position [1634, 0]
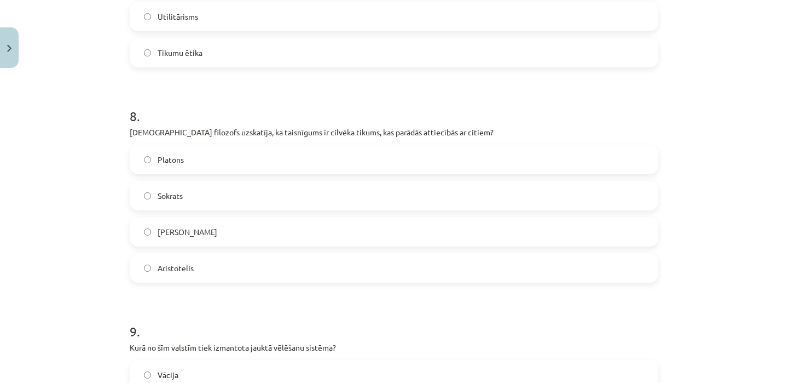
click at [189, 245] on div "Džons Loks" at bounding box center [394, 232] width 529 height 30
click at [182, 263] on span "Aristotelis" at bounding box center [176, 267] width 36 height 11
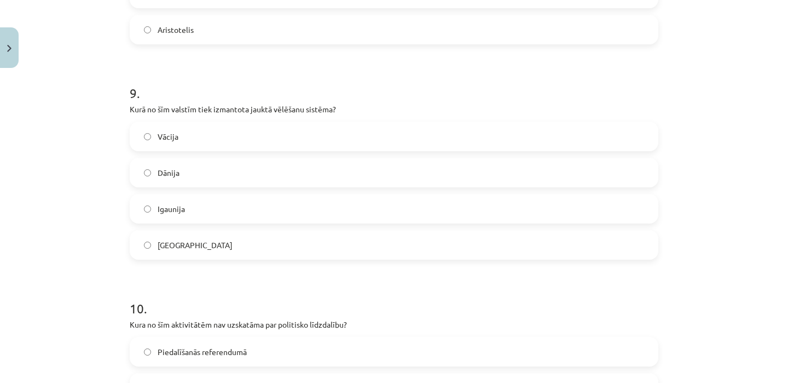
scroll to position [1908, 0]
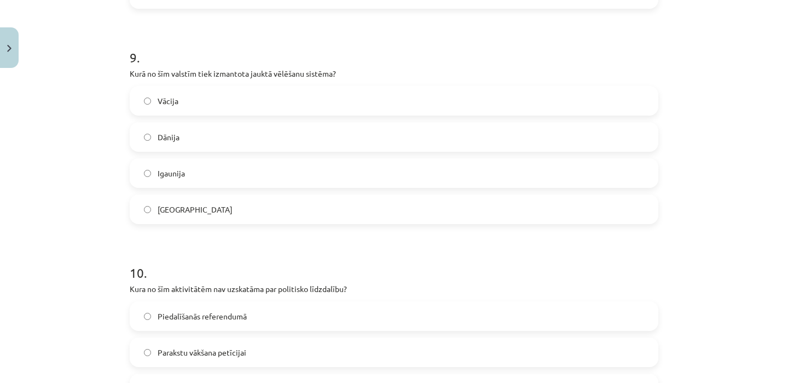
click at [242, 98] on label "Vācija" at bounding box center [394, 100] width 526 height 27
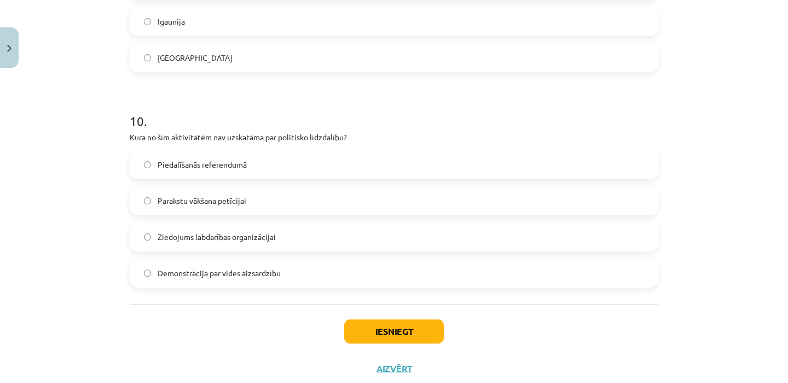
scroll to position [2091, 0]
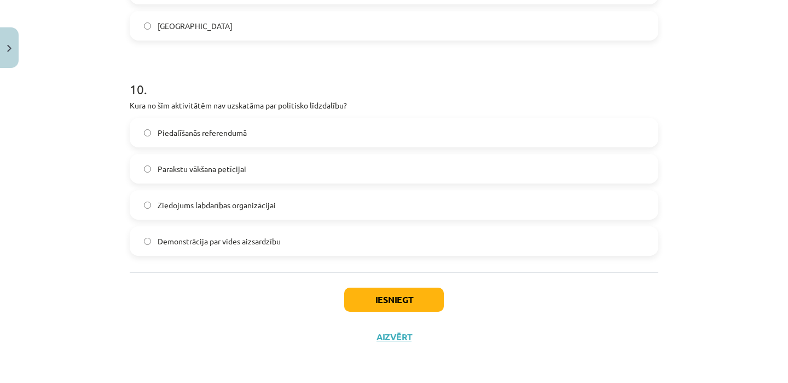
click at [210, 206] on span "Ziedojums labdarības organizācijai" at bounding box center [217, 204] width 118 height 11
click at [398, 303] on button "Iesniegt" at bounding box center [394, 299] width 100 height 24
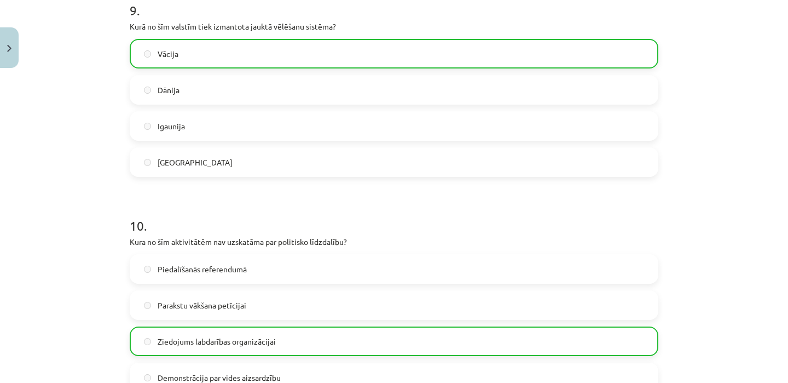
scroll to position [2126, 0]
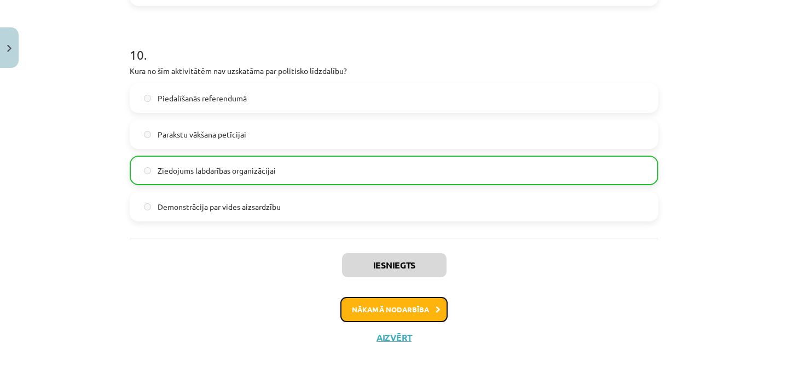
click at [356, 310] on button "Nākamā nodarbība" at bounding box center [393, 309] width 107 height 25
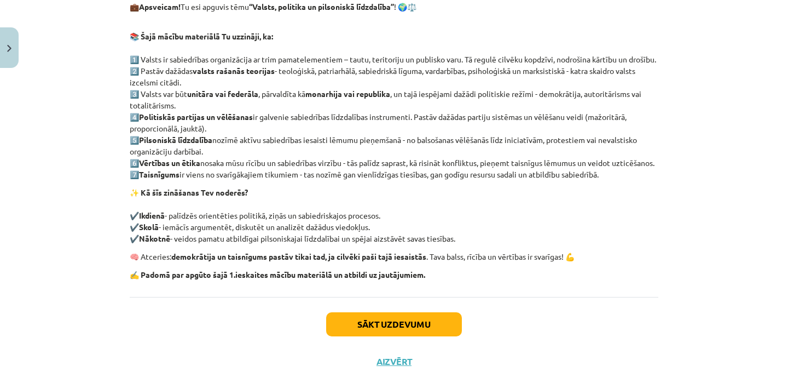
scroll to position [193, 0]
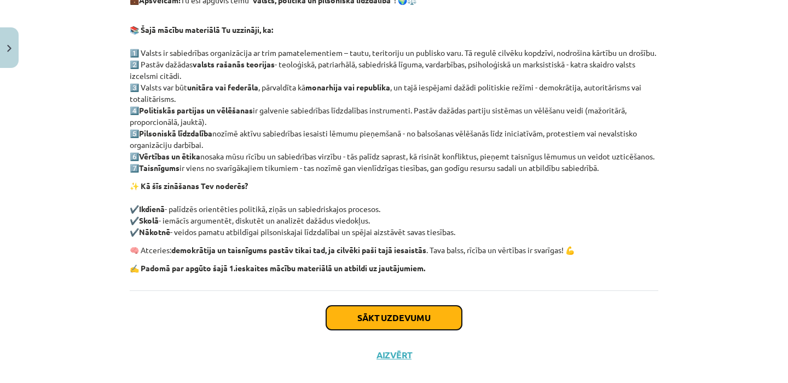
click at [418, 329] on button "Sākt uzdevumu" at bounding box center [394, 317] width 136 height 24
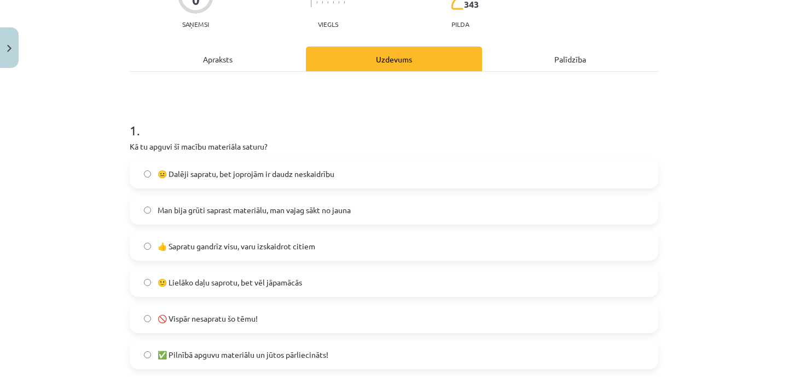
scroll to position [142, 0]
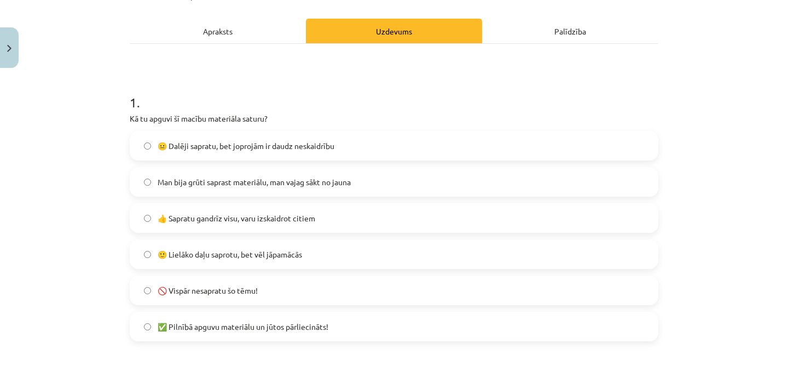
click at [302, 253] on span "🙂 Lielāko daļu saprotu, bet vēl jāpamācās" at bounding box center [230, 253] width 144 height 11
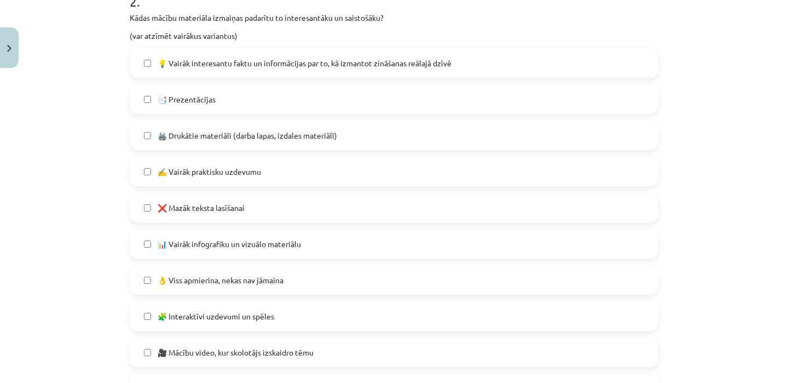
scroll to position [533, 0]
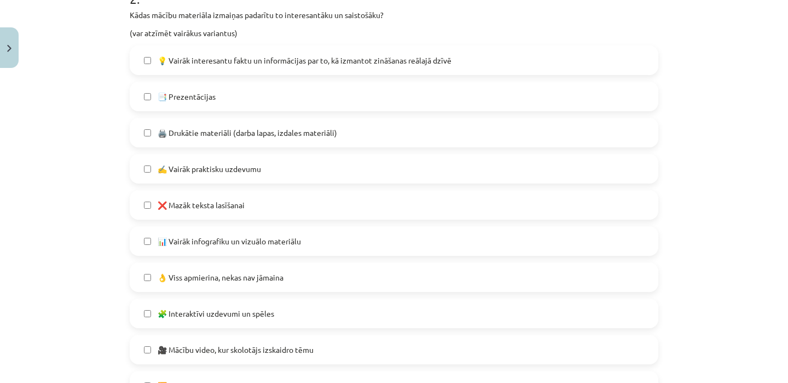
click at [286, 254] on div "📊 Vairāk infografiku un vizuālo materiālu" at bounding box center [394, 241] width 529 height 30
click at [287, 251] on label "📊 Vairāk infografiku un vizuālo materiālu" at bounding box center [394, 240] width 526 height 27
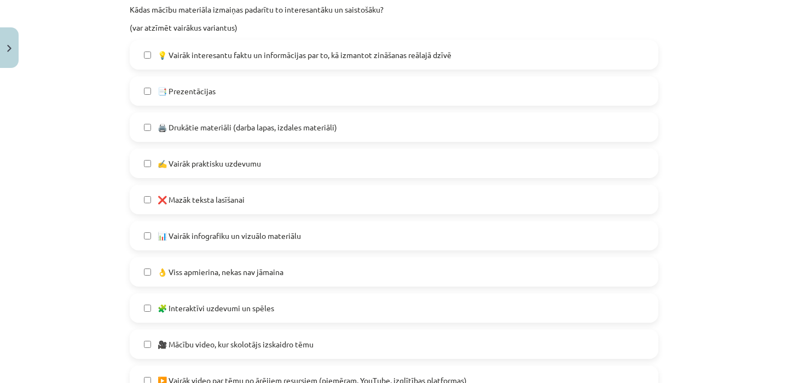
scroll to position [520, 0]
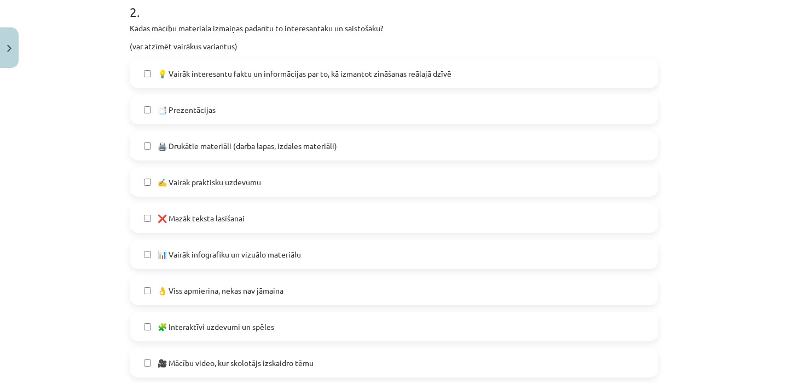
click at [280, 181] on label "✍️ Vairāk praktisku uzdevumu" at bounding box center [394, 181] width 526 height 27
click at [327, 75] on span "💡 Vairāk interesantu faktu un informācijas par to, kā izmantot zināšanas reālaj…" at bounding box center [305, 73] width 294 height 11
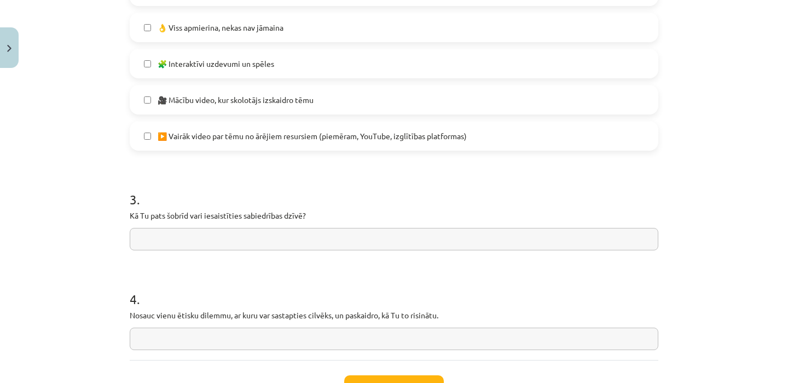
scroll to position [870, 0]
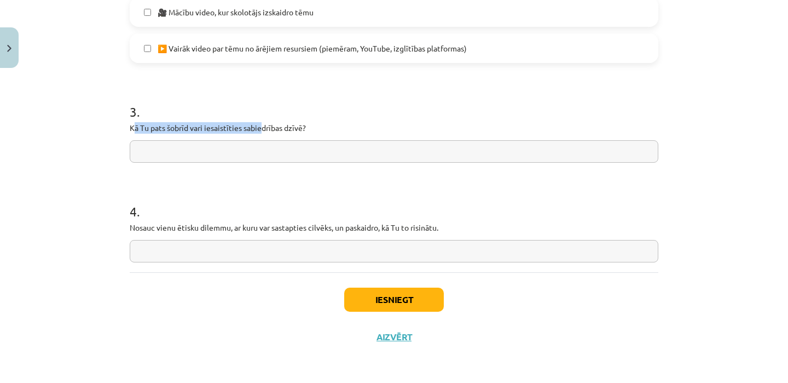
drag, startPoint x: 135, startPoint y: 128, endPoint x: 262, endPoint y: 130, distance: 127.5
click at [262, 130] on p "Kā Tu pats šobrīd vari iesaistīties sabiedrības dzīvē?" at bounding box center [394, 127] width 529 height 11
click at [131, 129] on p "Kā Tu pats šobrīd vari iesaistīties sabiedrības dzīvē?" at bounding box center [394, 127] width 529 height 11
drag, startPoint x: 131, startPoint y: 130, endPoint x: 310, endPoint y: 129, distance: 179.0
click at [310, 129] on p "Kā Tu pats šobrīd vari iesaistīties sabiedrības dzīvē?" at bounding box center [394, 127] width 529 height 11
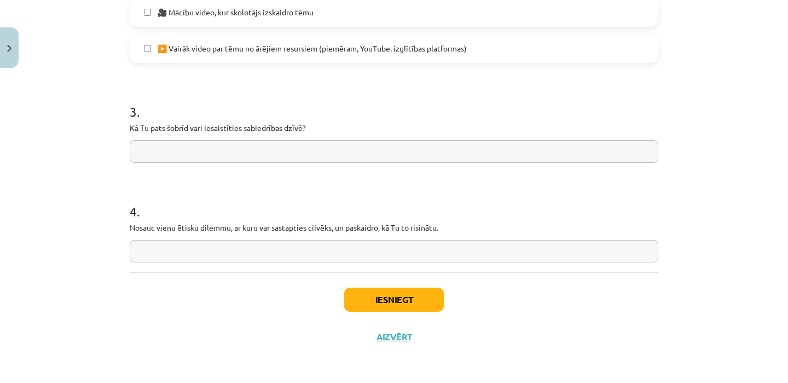
click at [217, 151] on input "text" at bounding box center [394, 151] width 529 height 22
type input "*"
click at [166, 255] on input "text" at bounding box center [394, 251] width 529 height 22
type input "*"
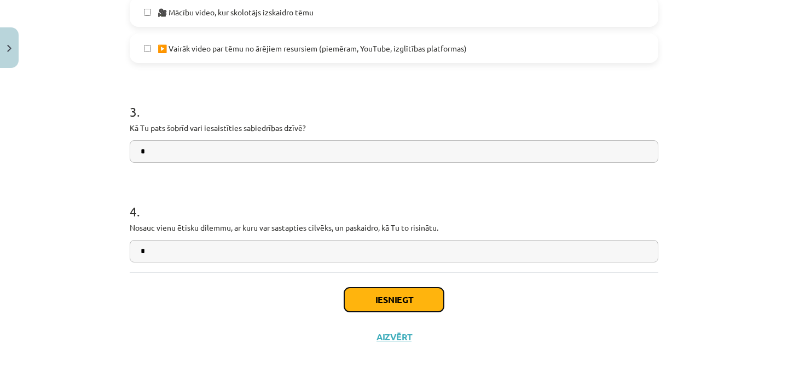
click at [387, 302] on button "Iesniegt" at bounding box center [394, 299] width 100 height 24
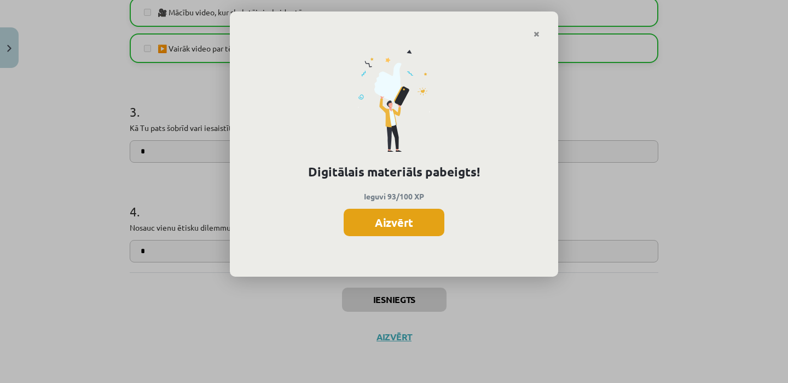
click at [402, 220] on button "Aizvērt" at bounding box center [394, 222] width 101 height 27
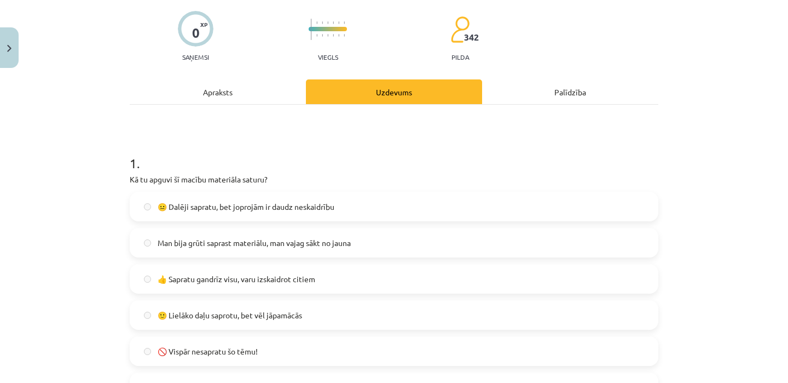
scroll to position [0, 0]
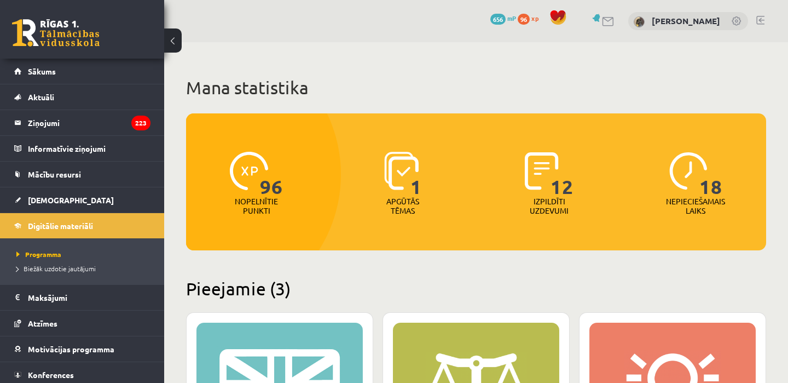
scroll to position [358, 0]
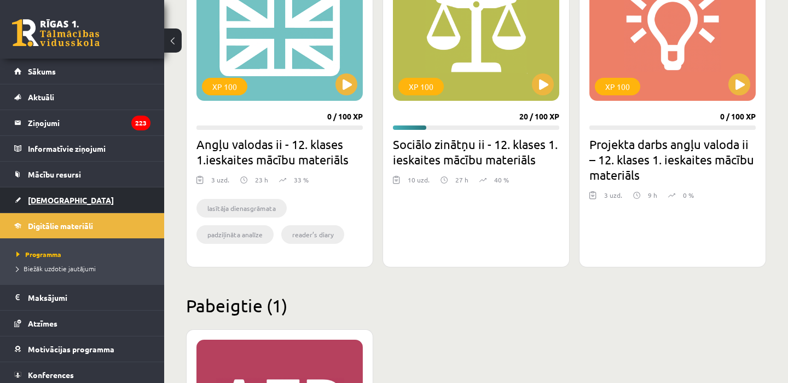
click at [65, 207] on link "[DEMOGRAPHIC_DATA]" at bounding box center [82, 199] width 136 height 25
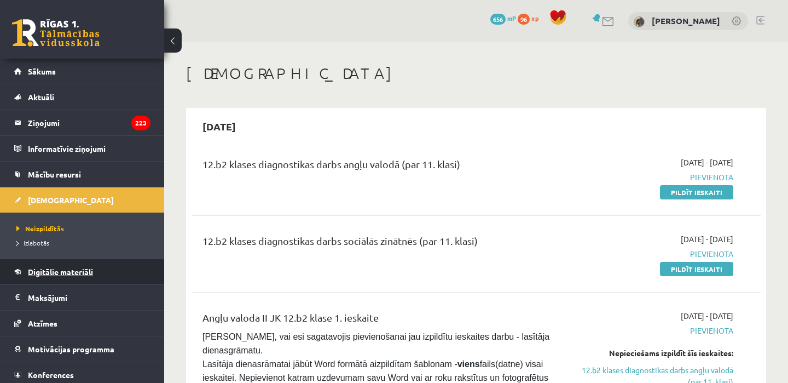
click at [62, 267] on span "Digitālie materiāli" at bounding box center [60, 272] width 65 height 10
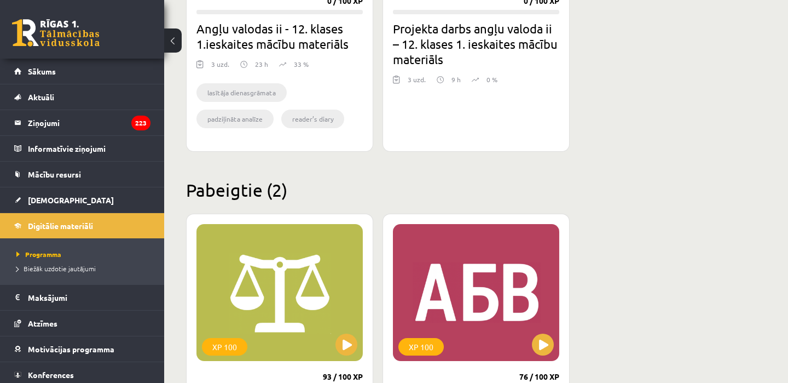
scroll to position [472, 0]
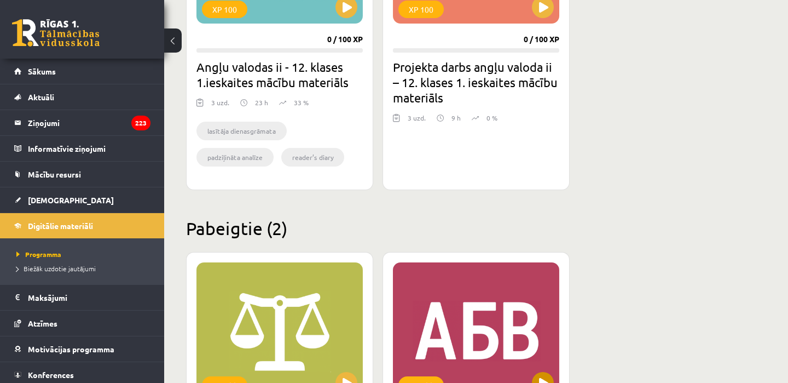
scroll to position [346, 0]
